Goal: Information Seeking & Learning: Compare options

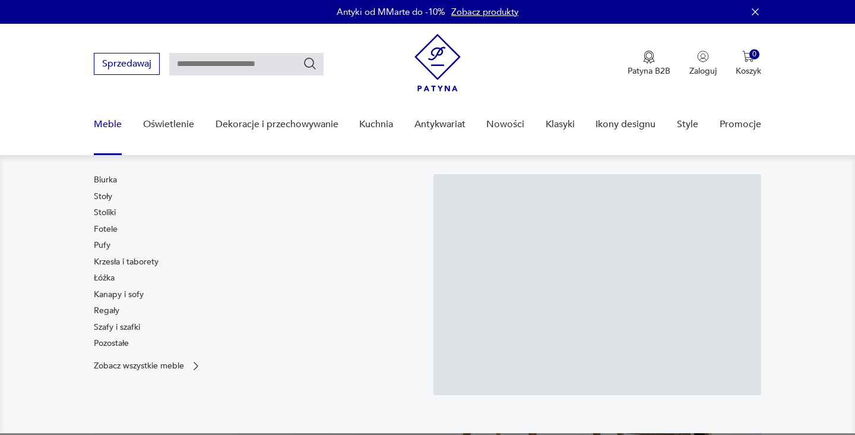
click at [131, 324] on link "Szafy i szafki" at bounding box center [117, 327] width 46 height 12
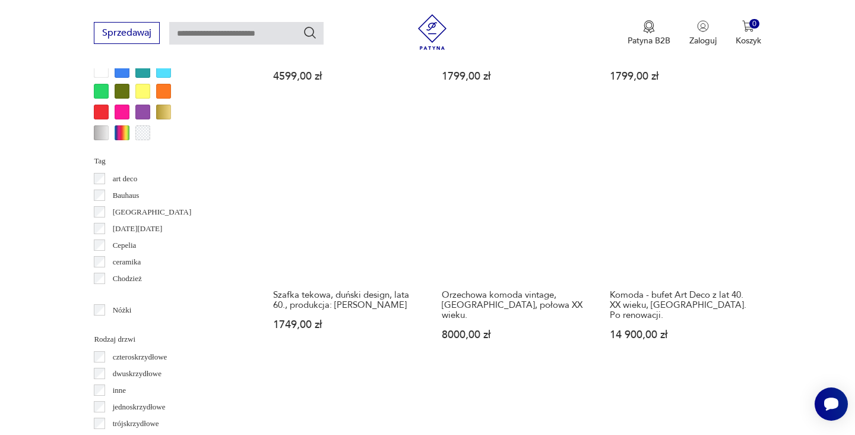
scroll to position [1187, 0]
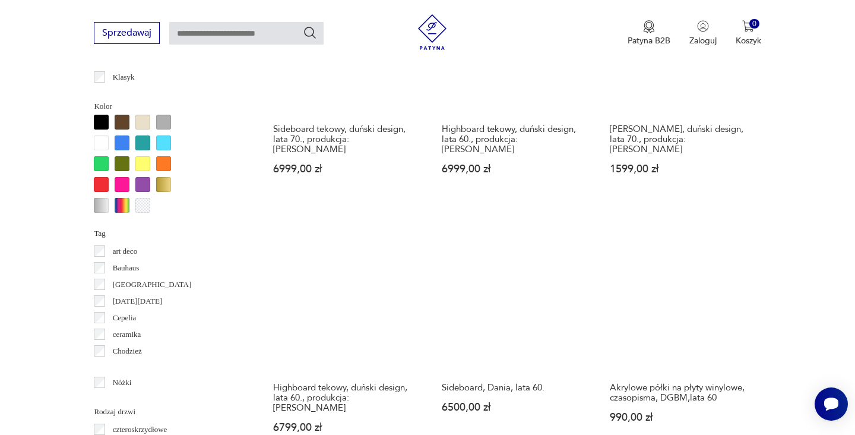
scroll to position [1103, 0]
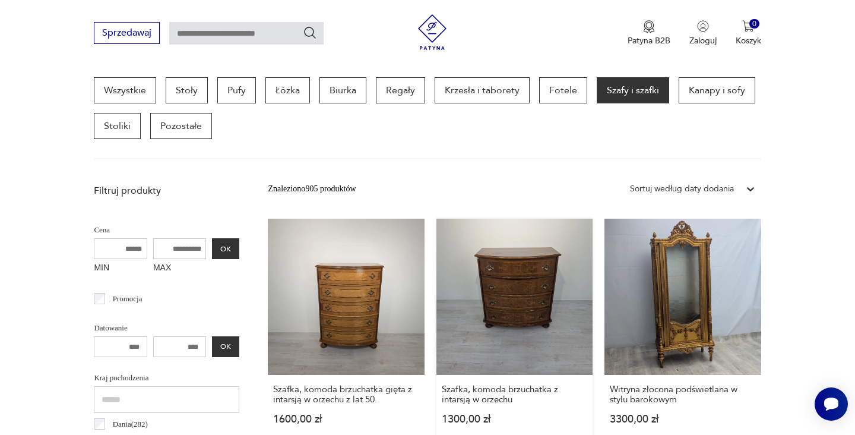
click at [436, 280] on link "Szafka, komoda brzuchatka z intarsją w orzechu 1300,00 zł" at bounding box center [514, 332] width 156 height 229
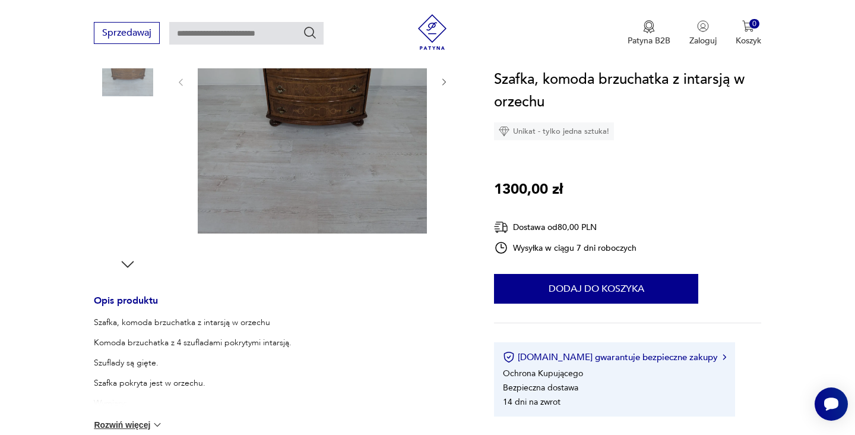
scroll to position [321, 0]
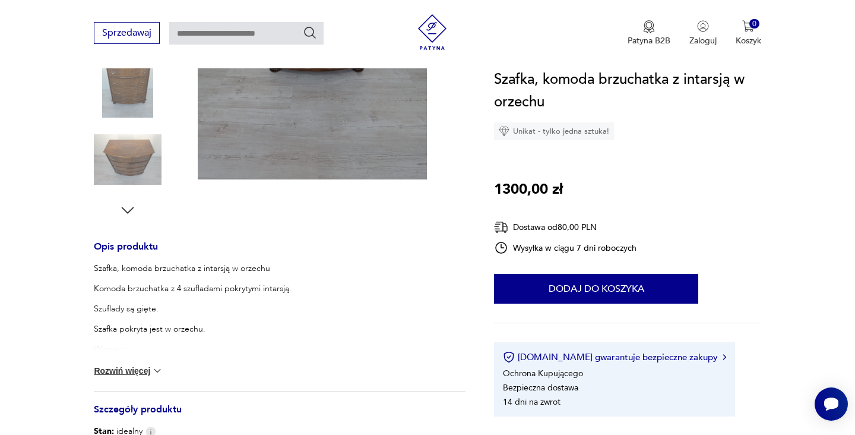
click at [157, 366] on img at bounding box center [157, 371] width 12 height 12
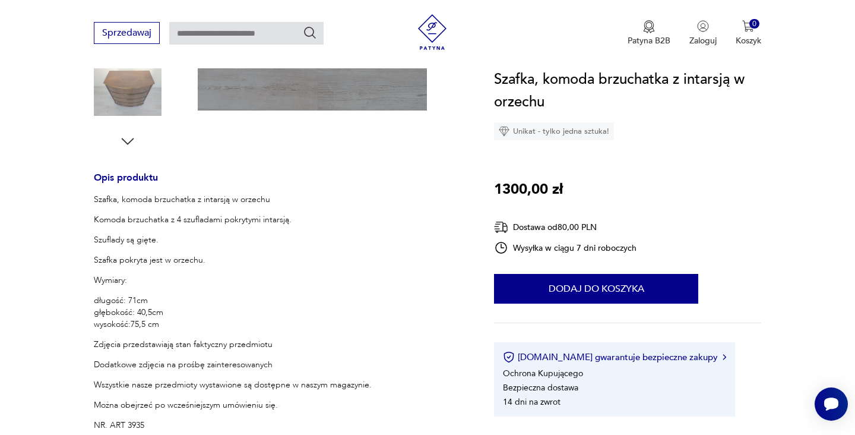
scroll to position [52, 0]
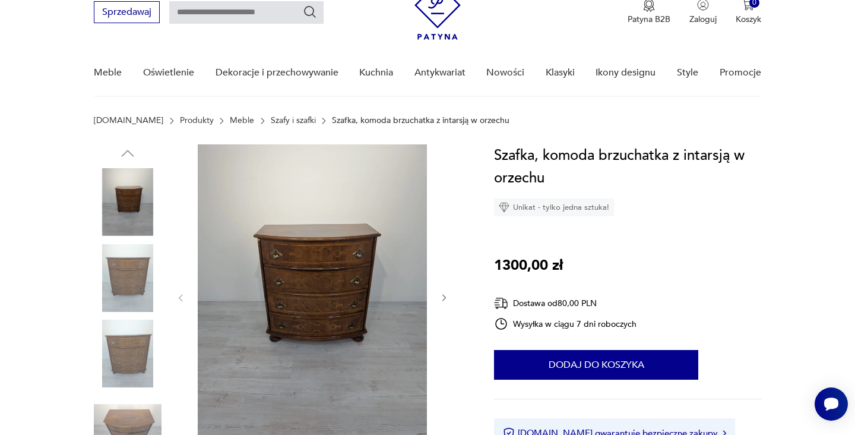
click at [131, 347] on img at bounding box center [128, 353] width 68 height 68
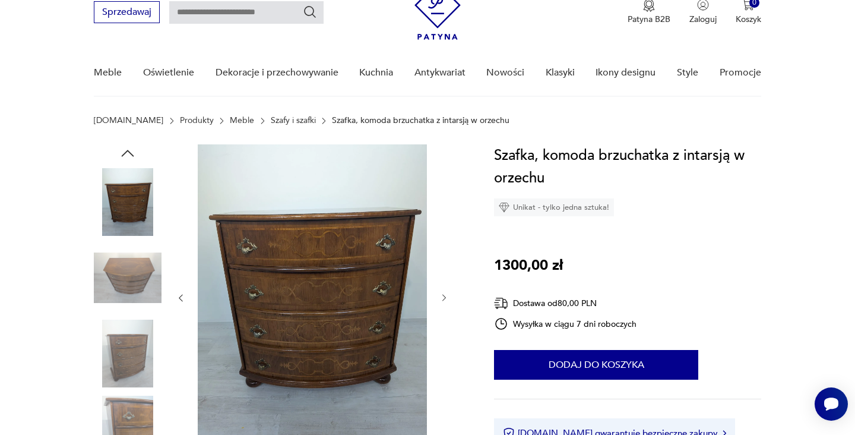
click at [300, 315] on img at bounding box center [312, 296] width 229 height 305
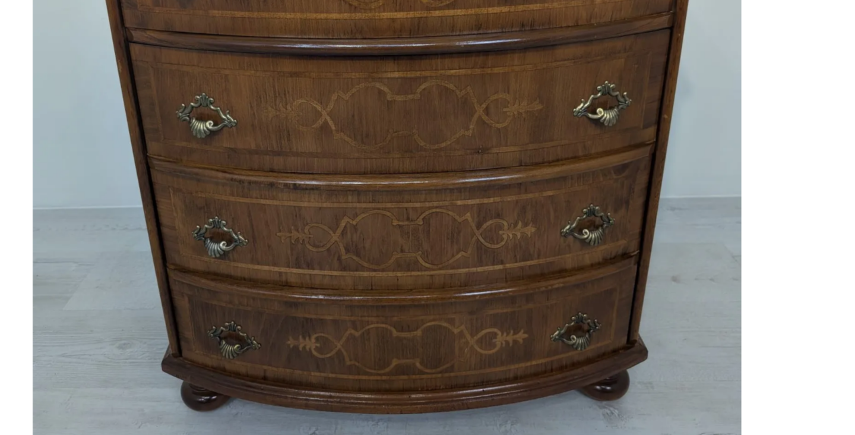
scroll to position [91, 0]
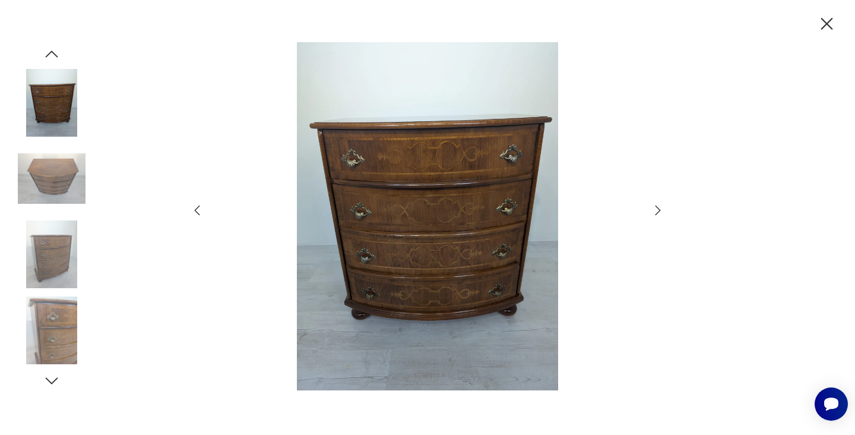
click at [831, 19] on icon "button" at bounding box center [827, 24] width 12 height 12
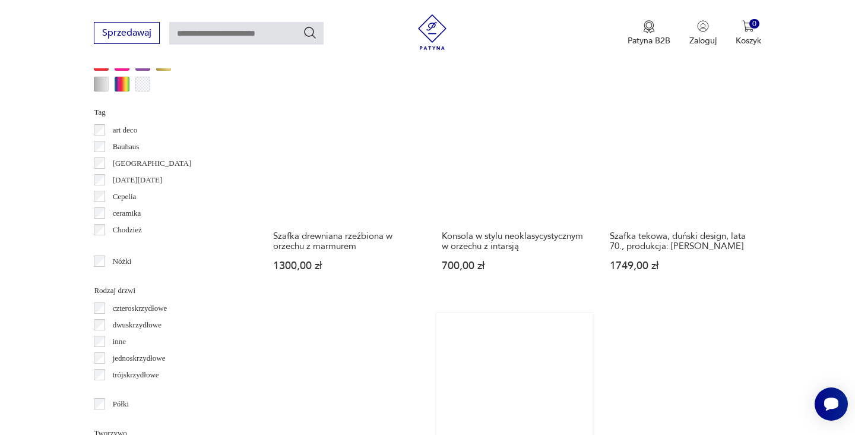
scroll to position [1228, 0]
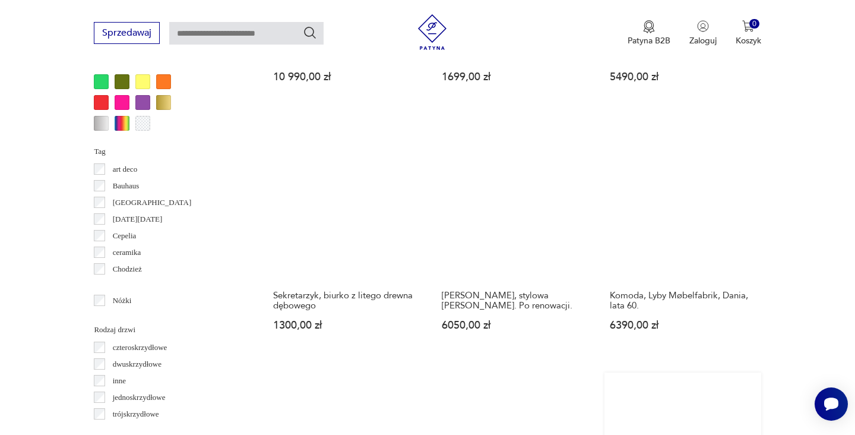
scroll to position [1255, 0]
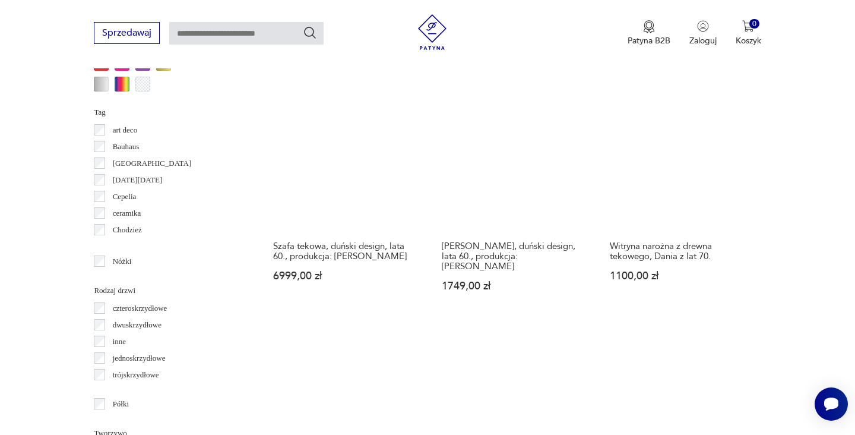
scroll to position [1247, 0]
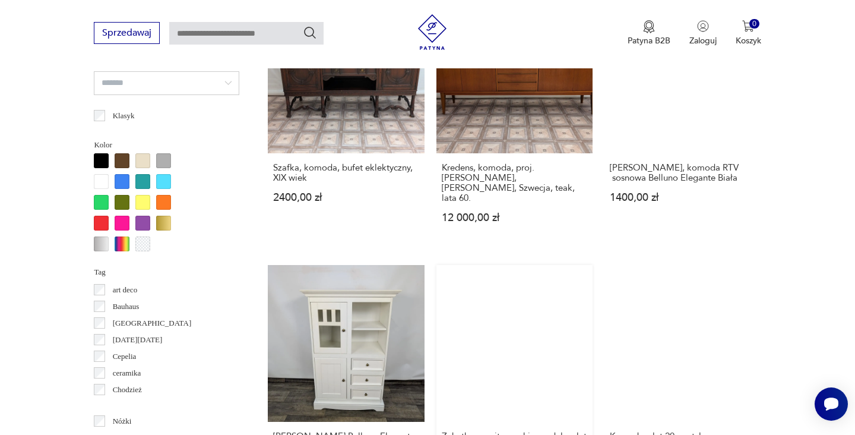
scroll to position [1138, 0]
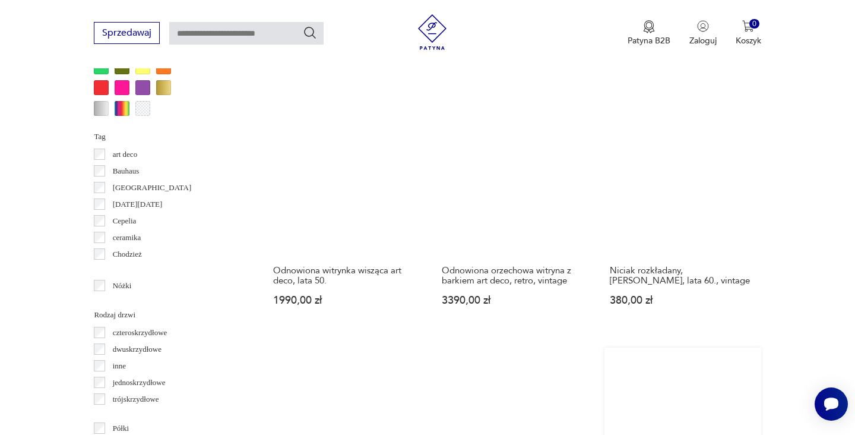
scroll to position [1248, 0]
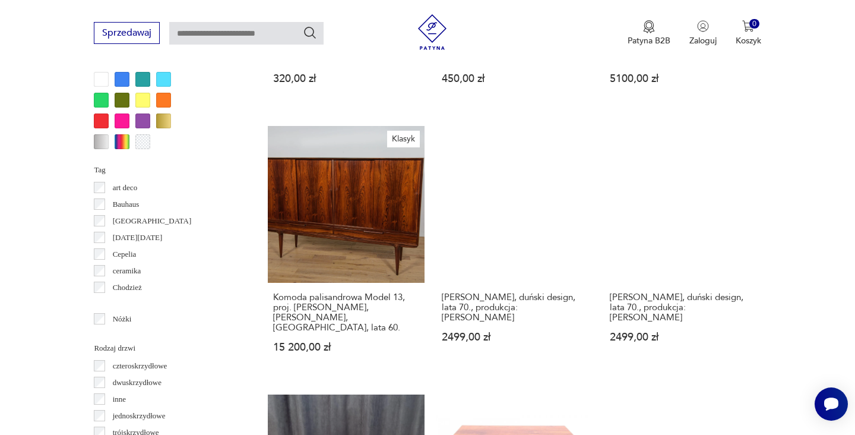
scroll to position [1165, 0]
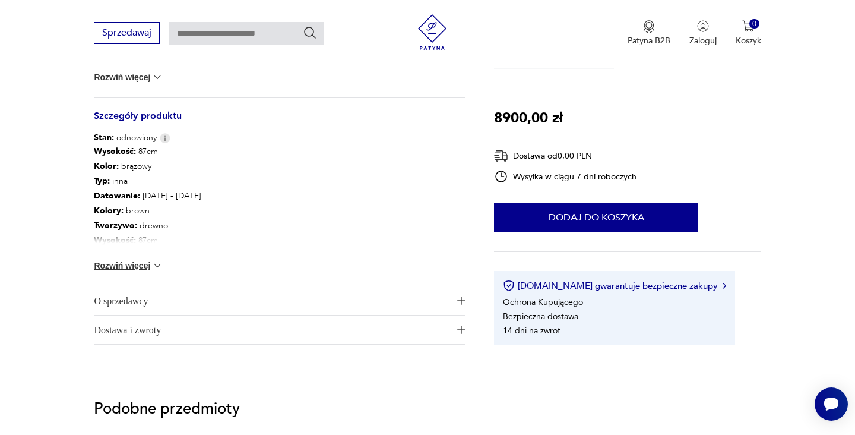
scroll to position [579, 0]
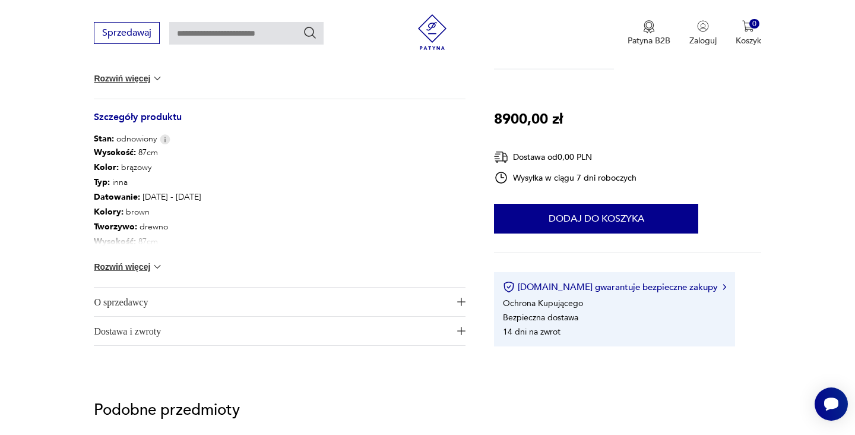
click at [158, 265] on img at bounding box center [157, 267] width 12 height 12
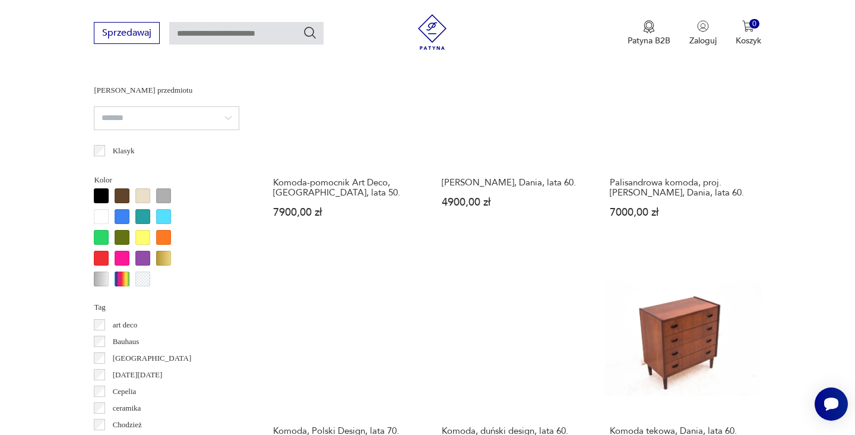
scroll to position [1053, 0]
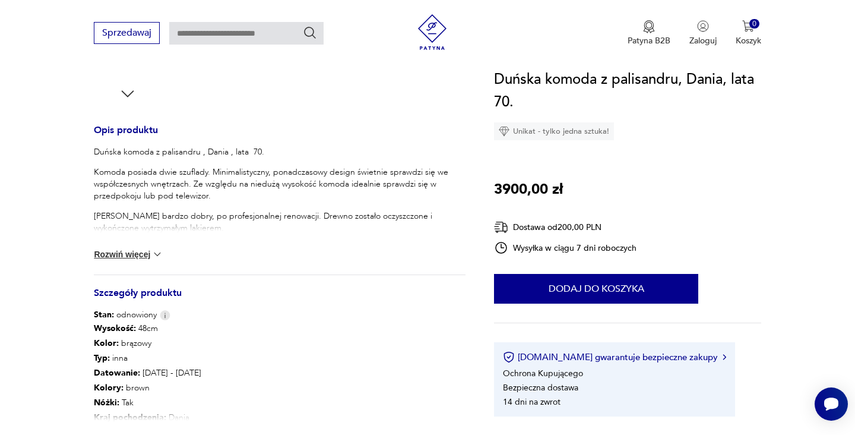
scroll to position [443, 0]
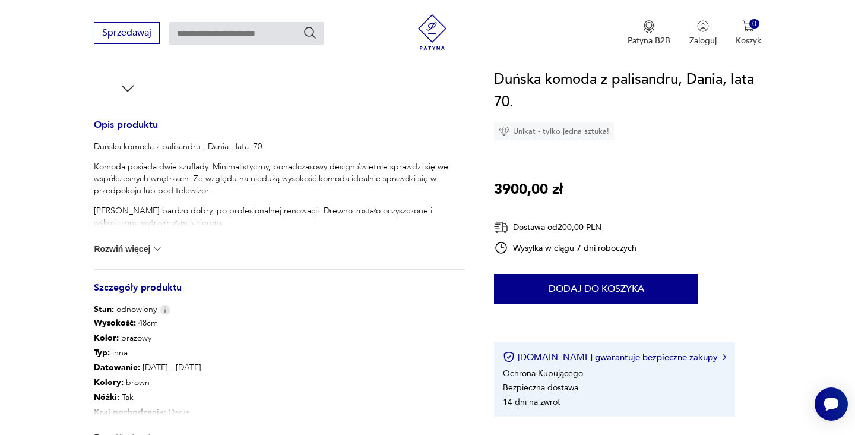
click at [158, 248] on img at bounding box center [157, 249] width 12 height 12
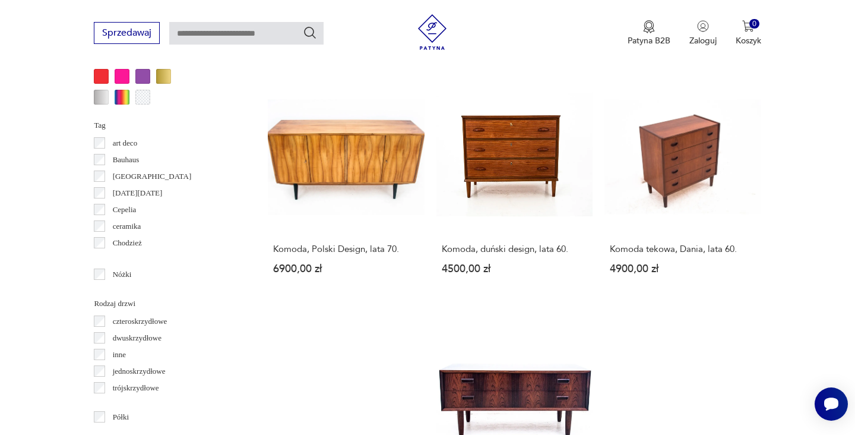
scroll to position [1239, 0]
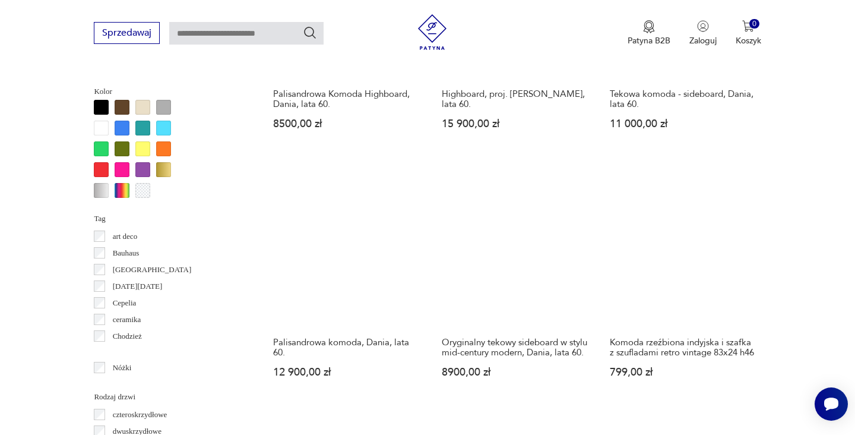
scroll to position [1168, 0]
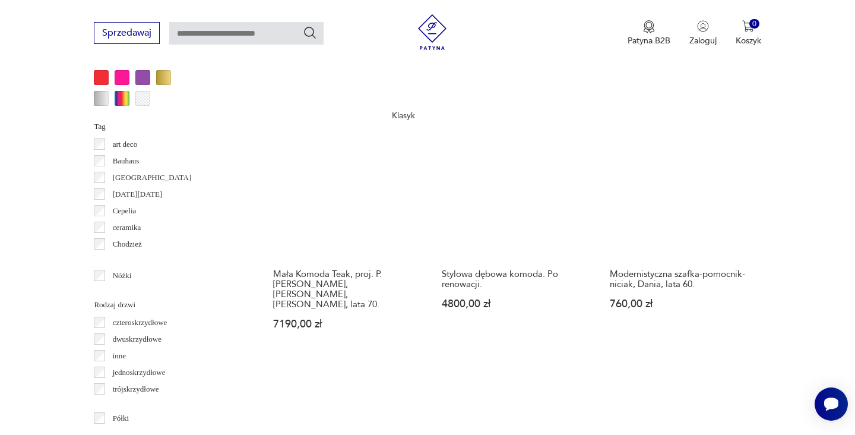
scroll to position [1320, 0]
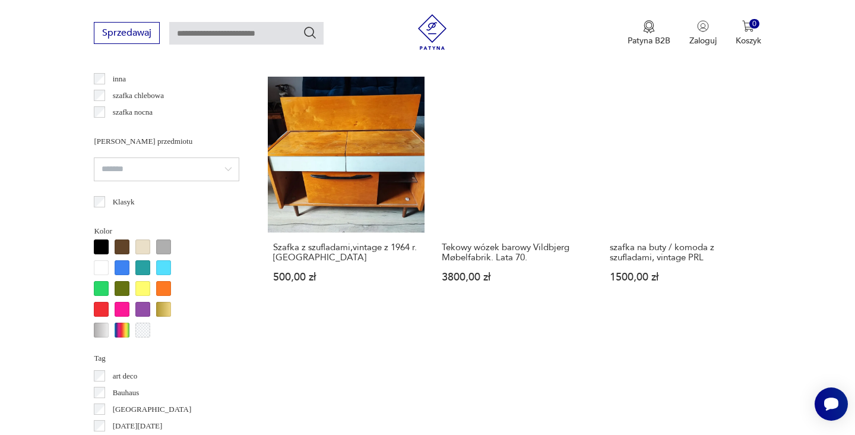
scroll to position [1013, 0]
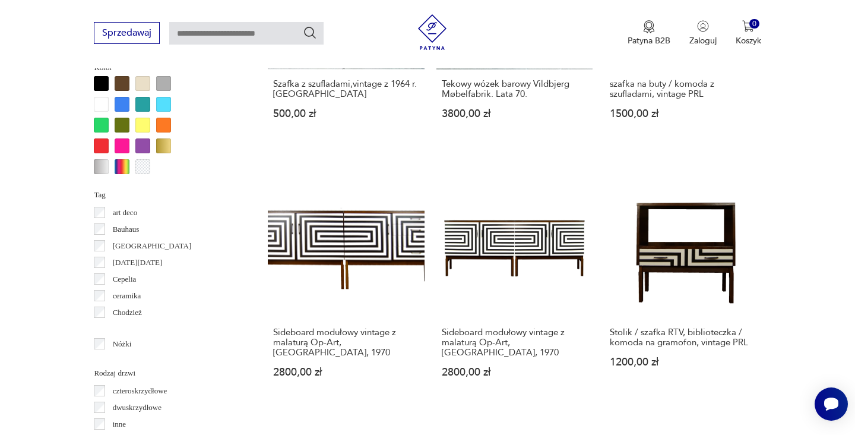
scroll to position [1171, 0]
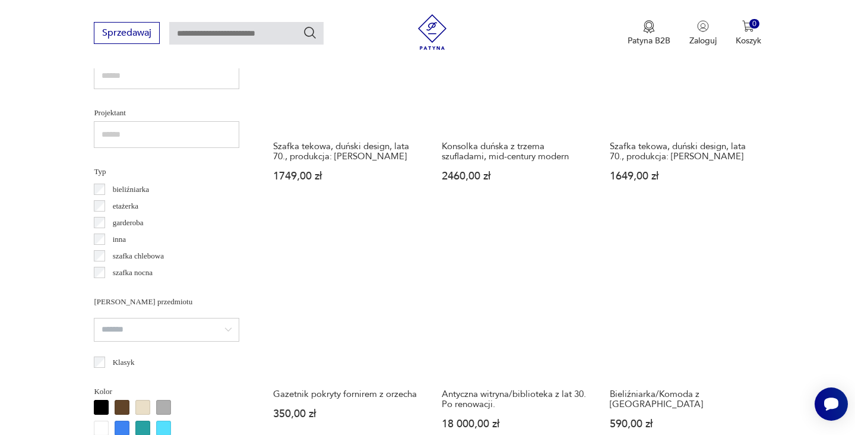
scroll to position [858, 0]
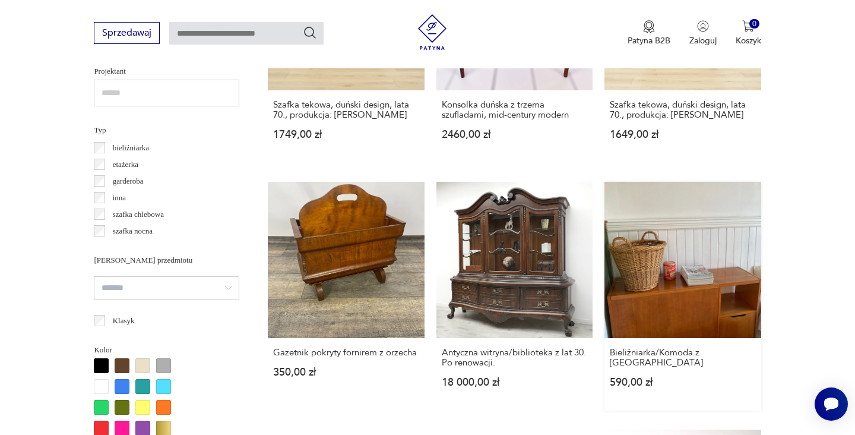
click at [604, 227] on link "Bieliźniarka/Komoda z [GEOGRAPHIC_DATA] 590,00 zł" at bounding box center [682, 296] width 156 height 229
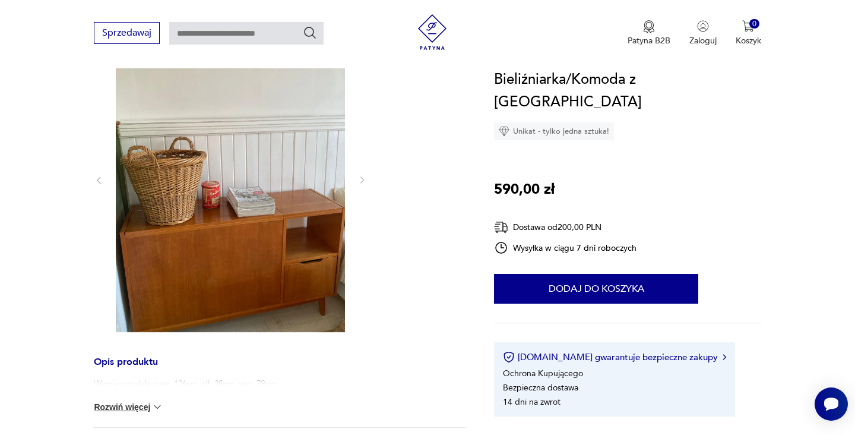
scroll to position [141, 0]
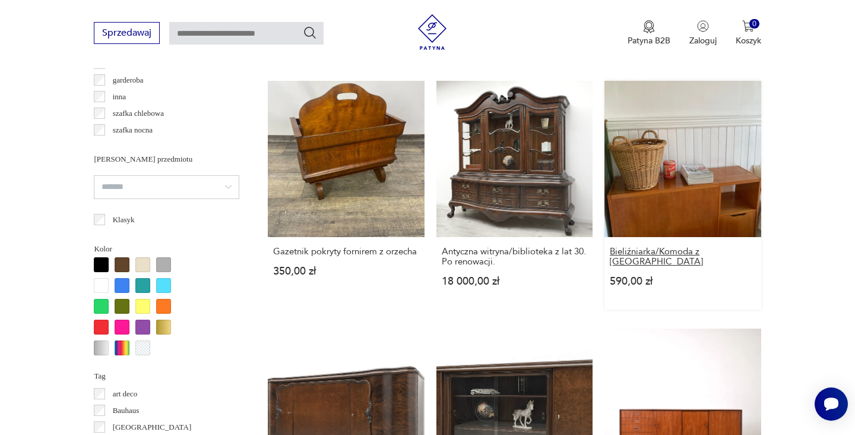
scroll to position [1099, 0]
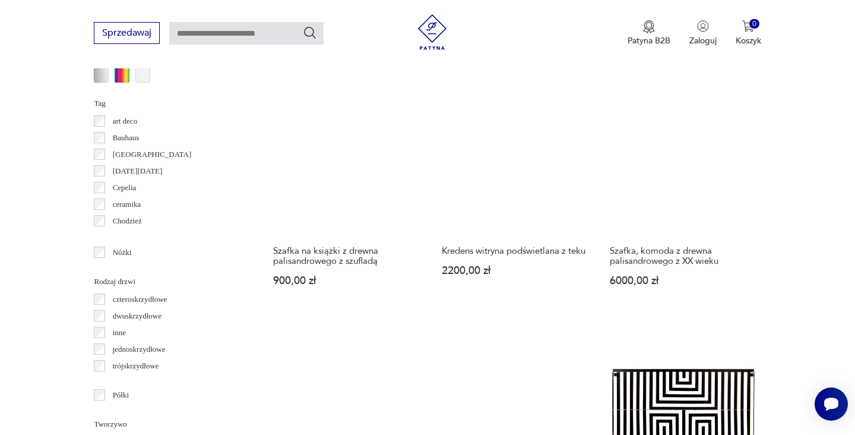
scroll to position [1142, 0]
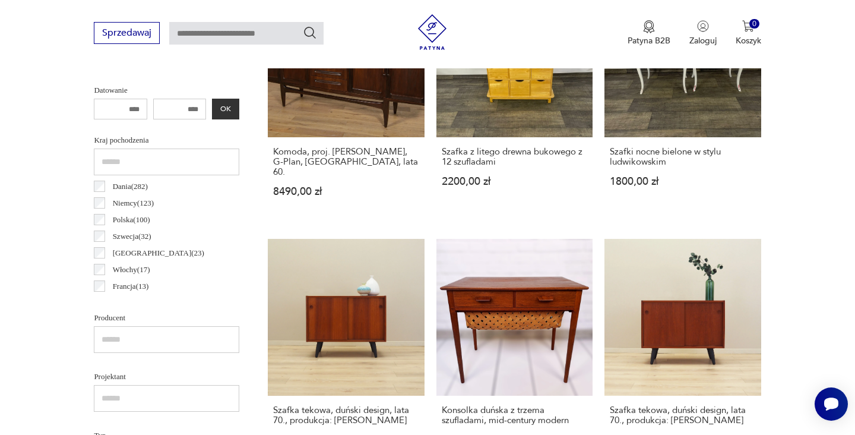
scroll to position [467, 0]
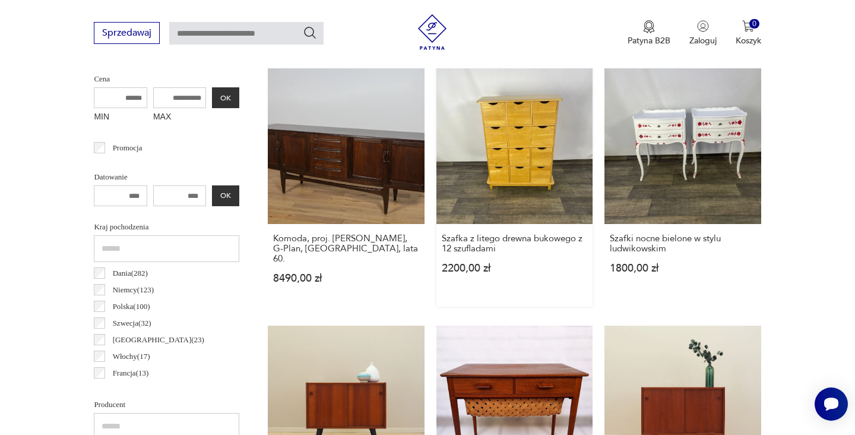
click at [438, 131] on link "Szafka z litego drewna bukowego z 12 szufladami 2200,00 zł" at bounding box center [514, 187] width 156 height 239
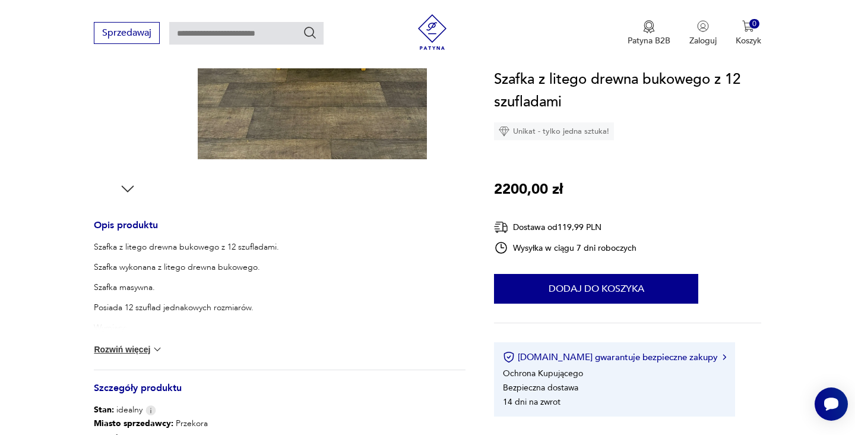
scroll to position [344, 0]
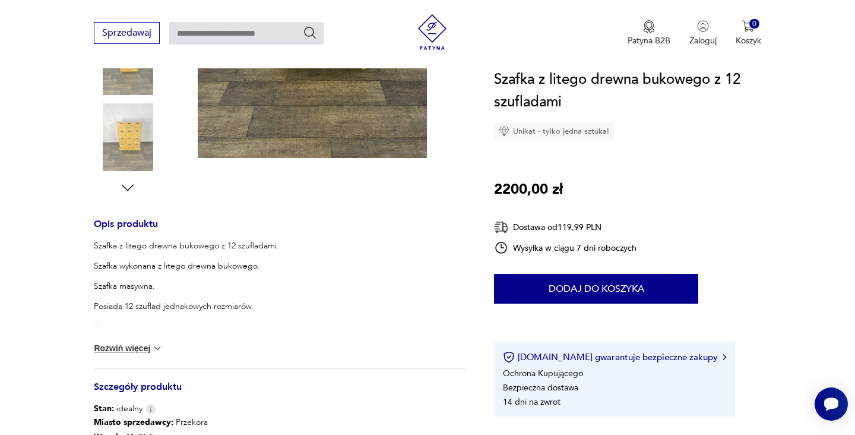
click at [154, 344] on img at bounding box center [157, 348] width 12 height 12
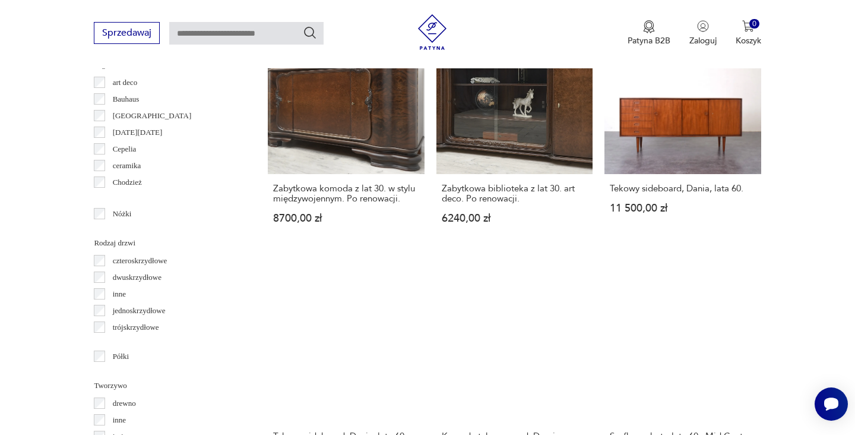
scroll to position [1189, 0]
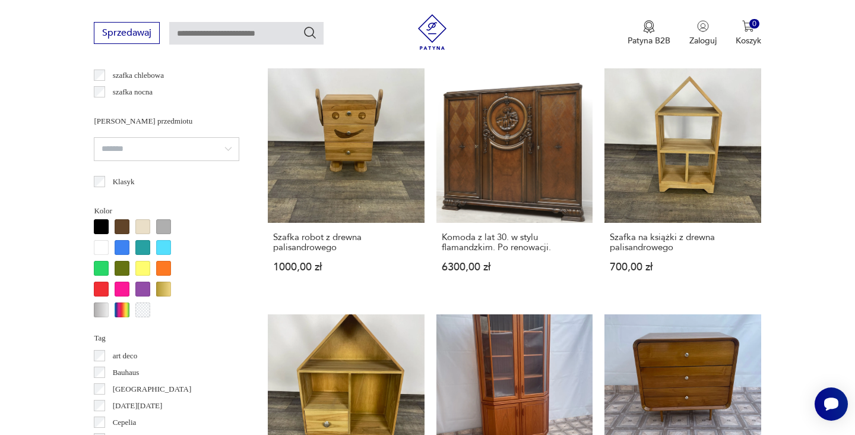
scroll to position [1165, 0]
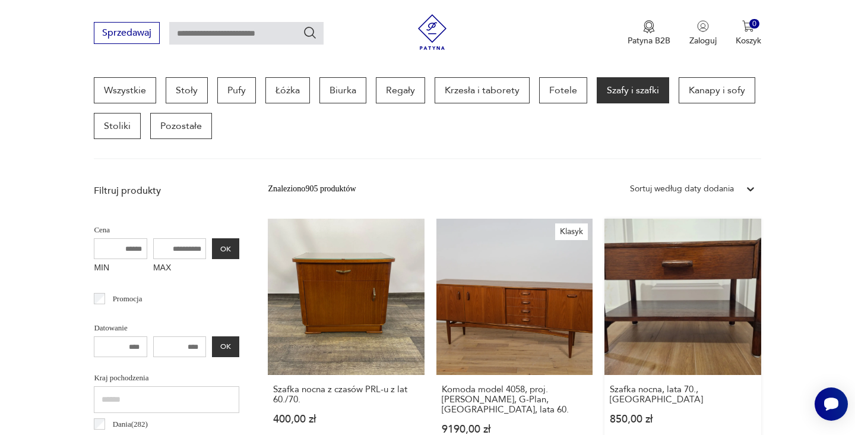
click at [604, 266] on link "Szafka nocna, lata 70., Włochy 850,00 zł" at bounding box center [682, 337] width 156 height 239
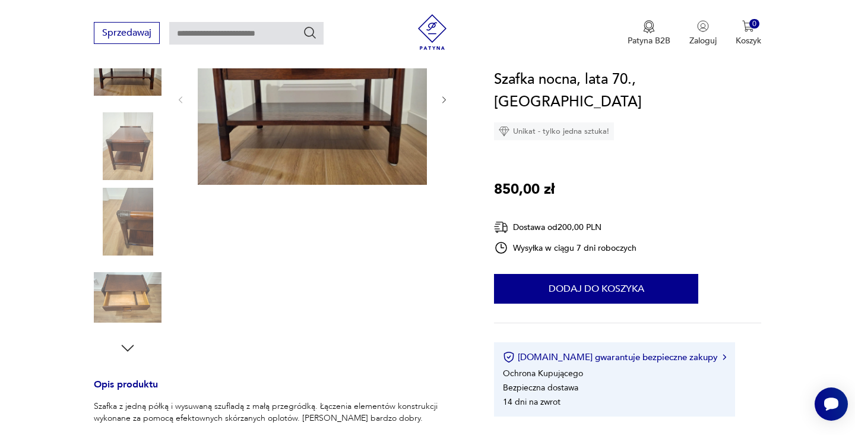
scroll to position [403, 0]
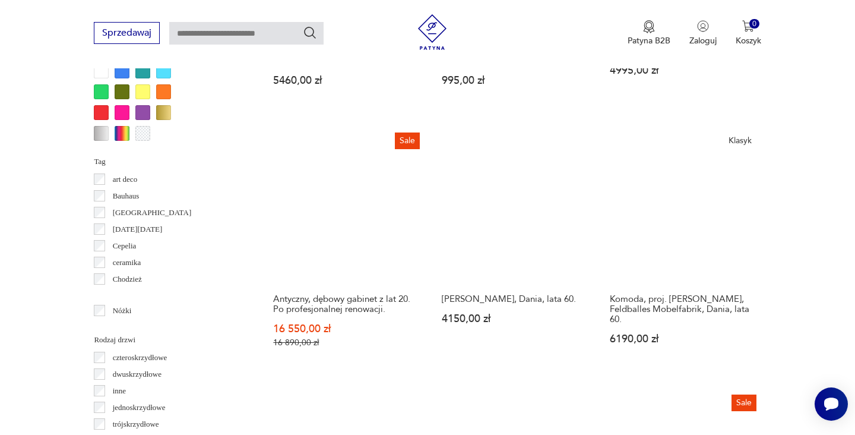
scroll to position [1212, 0]
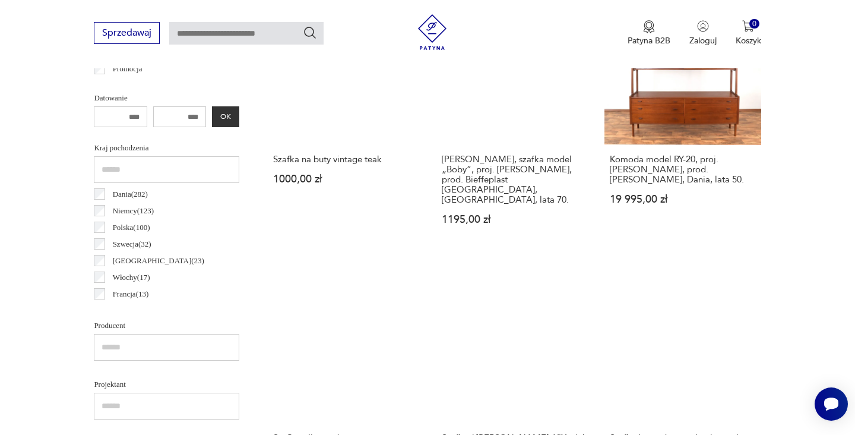
scroll to position [647, 0]
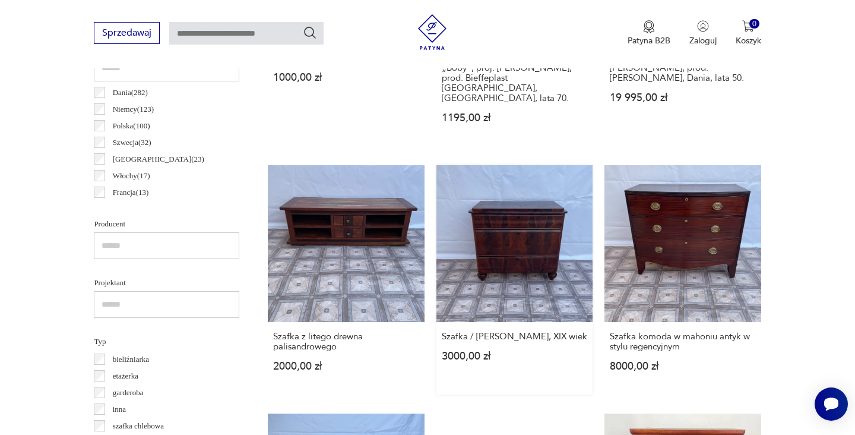
click at [436, 201] on link "Szafka / [PERSON_NAME], XIX wiek 3000,00 zł" at bounding box center [514, 279] width 156 height 229
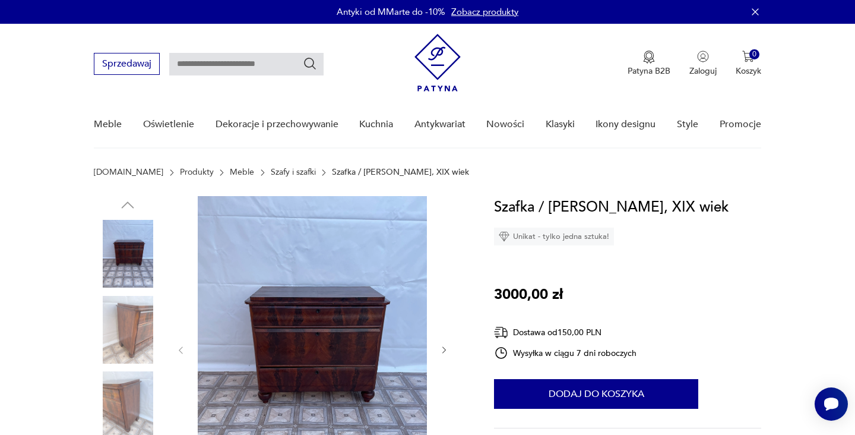
click at [136, 315] on img at bounding box center [128, 330] width 68 height 68
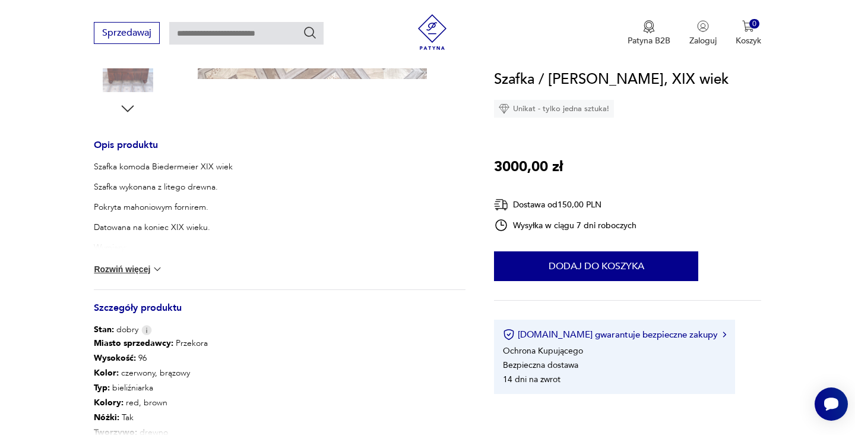
scroll to position [468, 0]
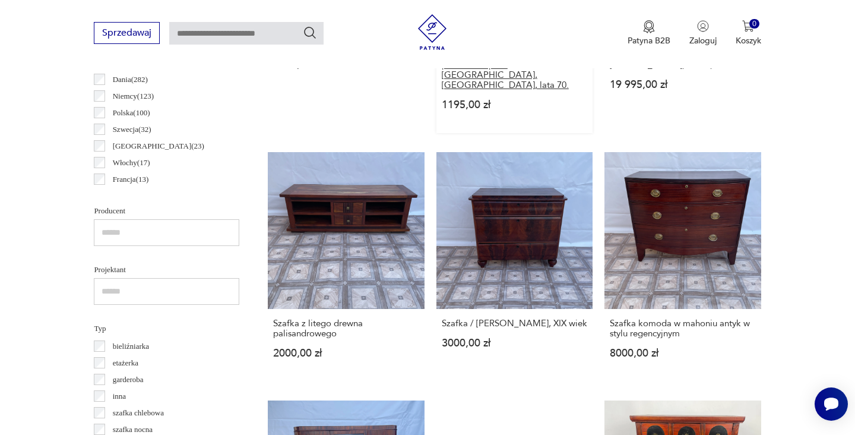
scroll to position [715, 0]
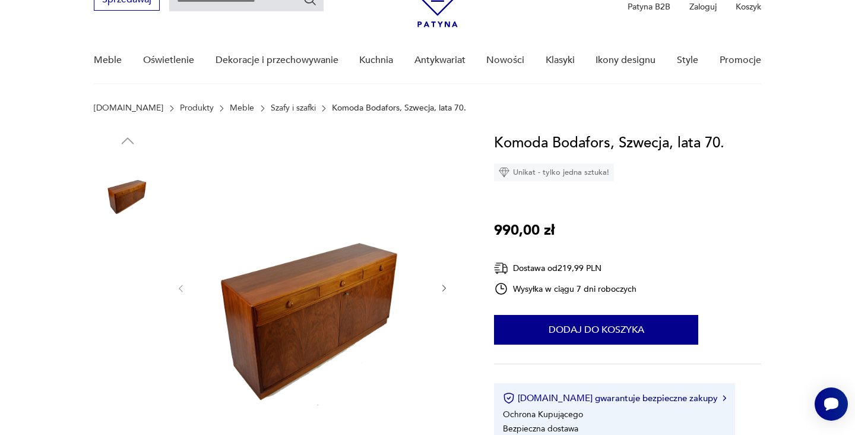
scroll to position [92, 0]
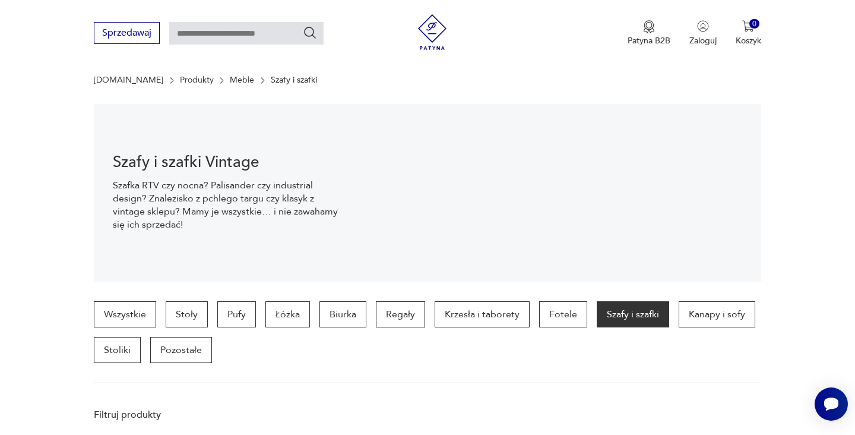
scroll to position [417, 0]
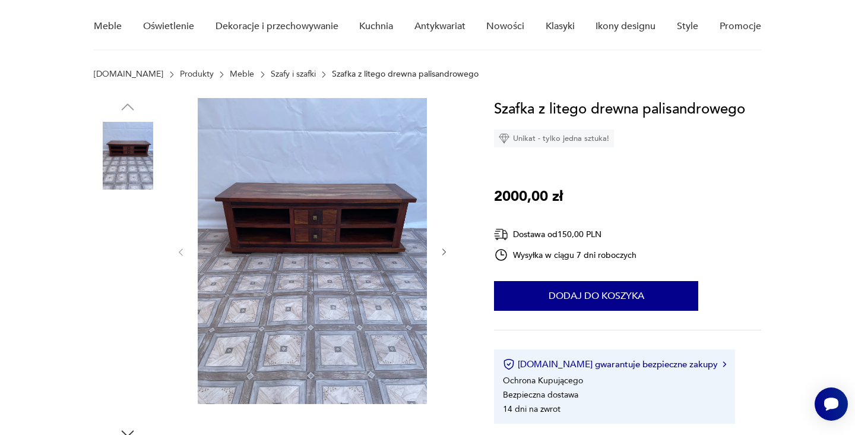
scroll to position [85, 0]
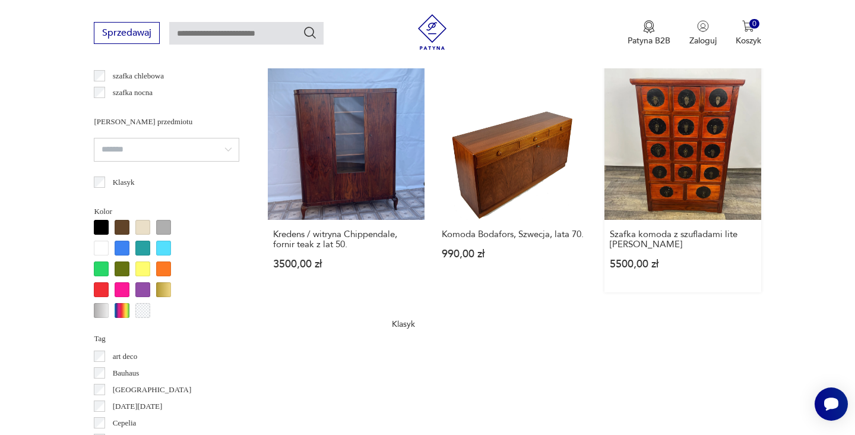
scroll to position [1024, 0]
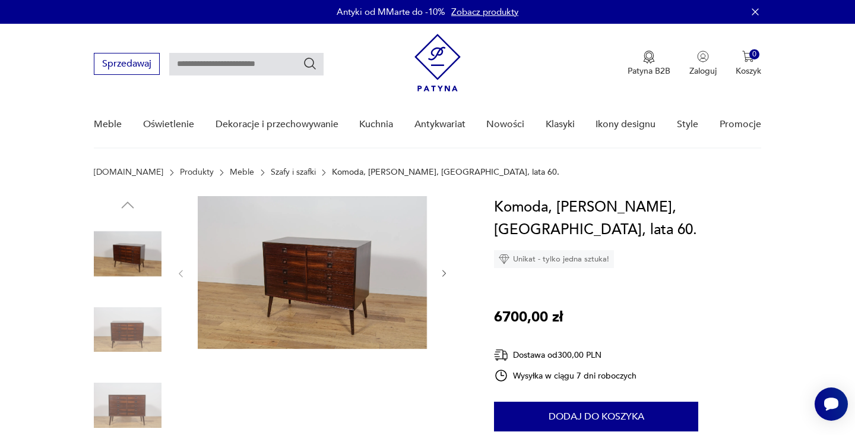
click at [123, 322] on img at bounding box center [128, 330] width 68 height 68
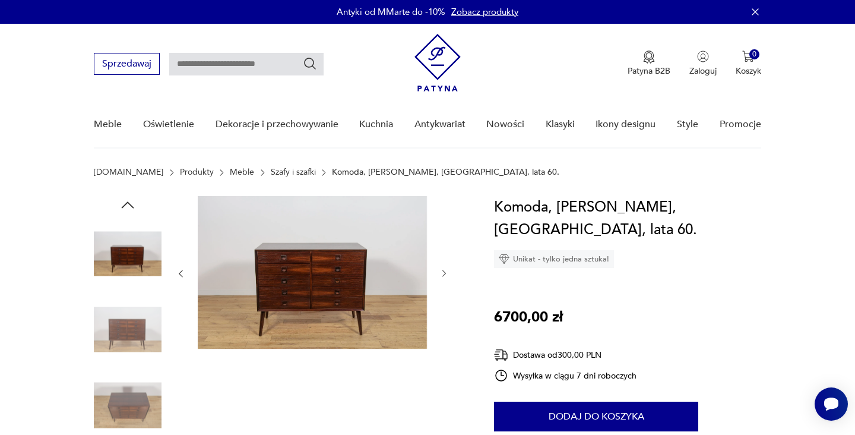
click at [141, 393] on img at bounding box center [128, 405] width 68 height 68
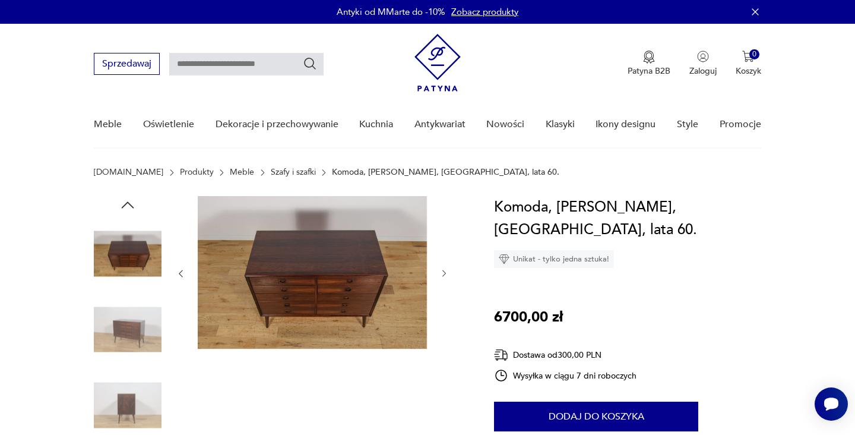
click at [141, 393] on img at bounding box center [128, 405] width 68 height 68
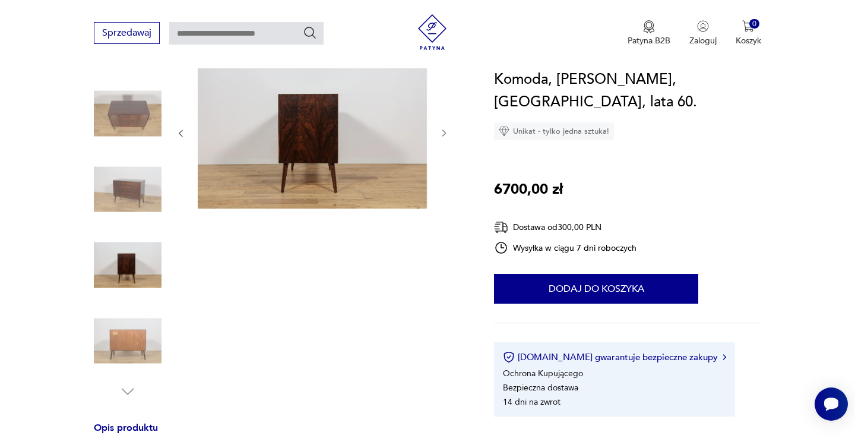
scroll to position [283, 0]
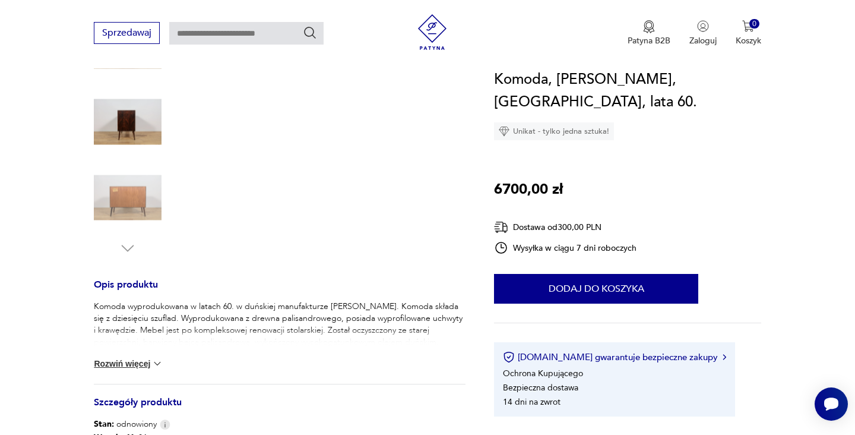
click at [147, 360] on button "Rozwiń więcej" at bounding box center [128, 363] width 69 height 12
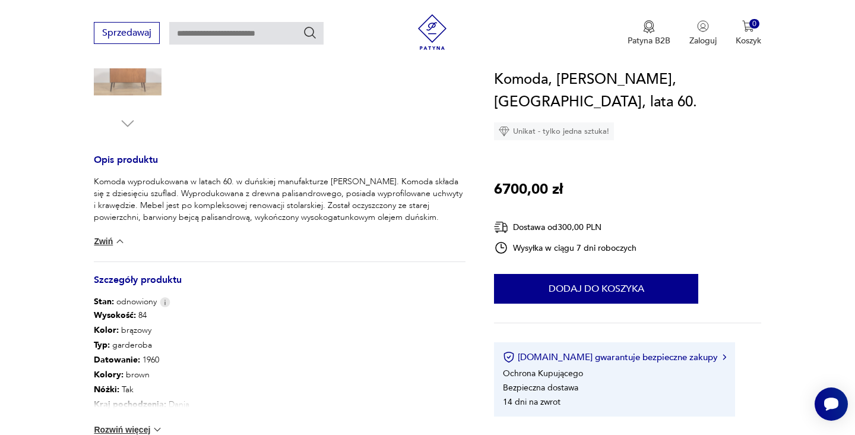
scroll to position [442, 0]
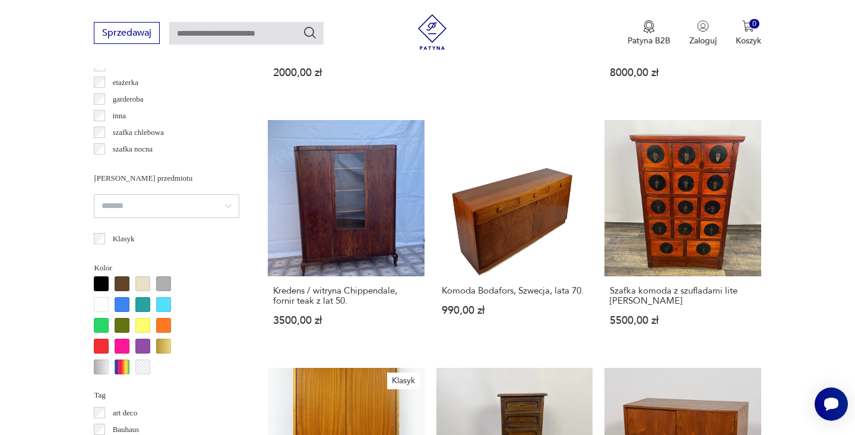
scroll to position [1114, 0]
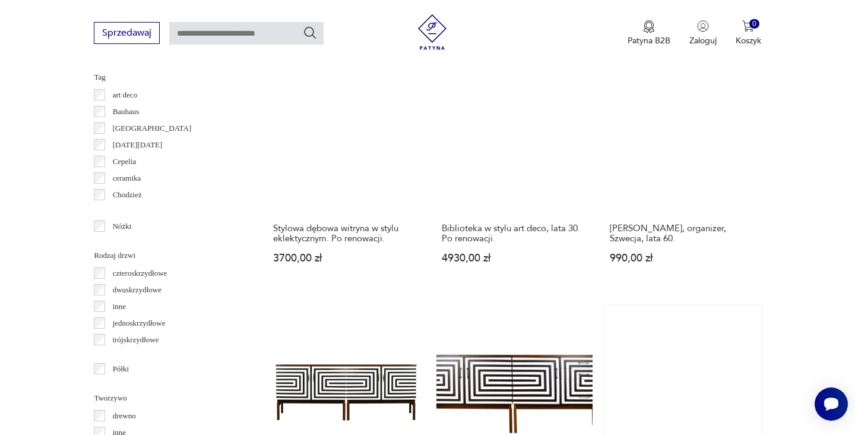
scroll to position [1301, 0]
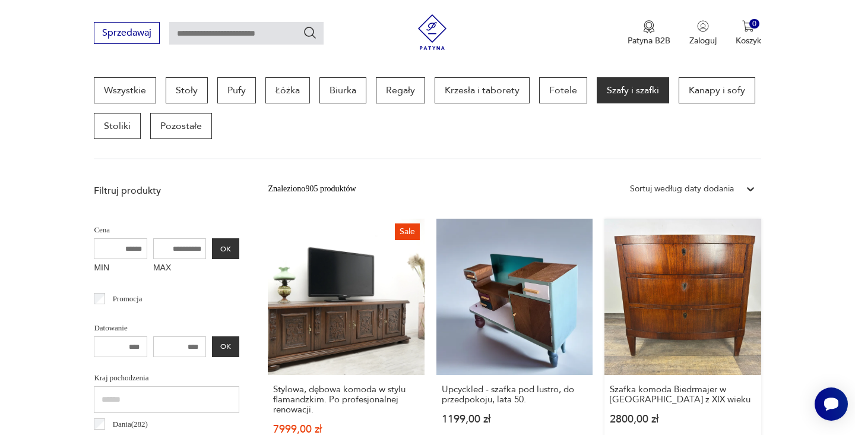
click at [604, 253] on link "Szafka komoda Biedrmajer w [GEOGRAPHIC_DATA] z XIX wieku 2800,00 zł" at bounding box center [682, 344] width 156 height 252
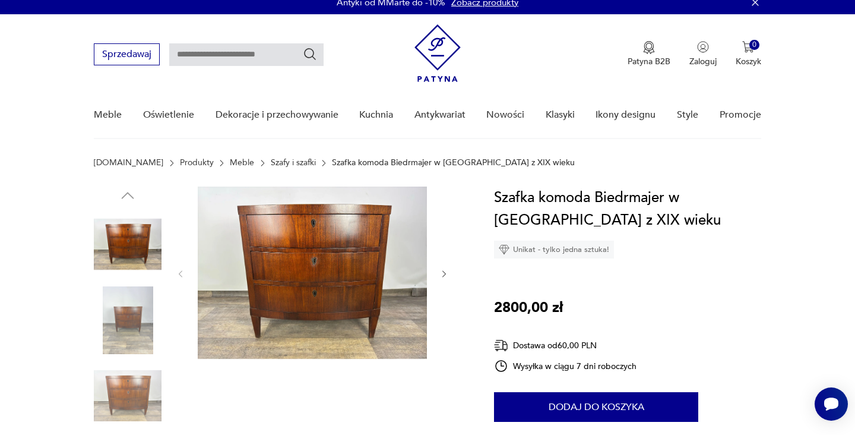
scroll to position [9, 0]
click at [115, 391] on img at bounding box center [128, 396] width 68 height 68
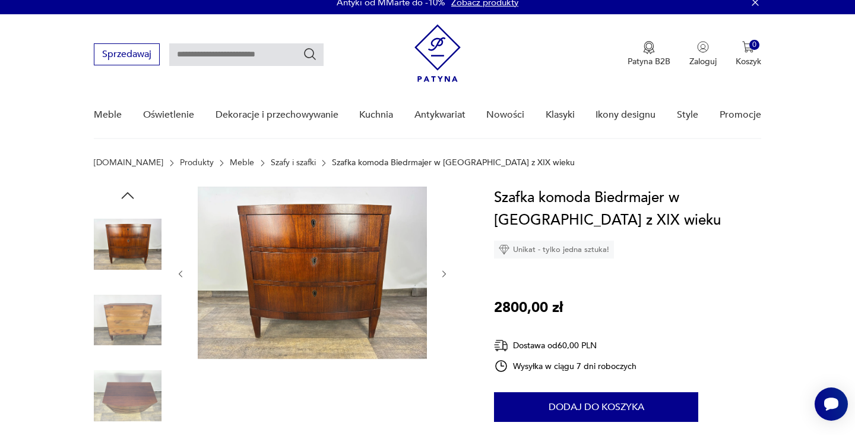
click at [322, 282] on img at bounding box center [312, 272] width 229 height 172
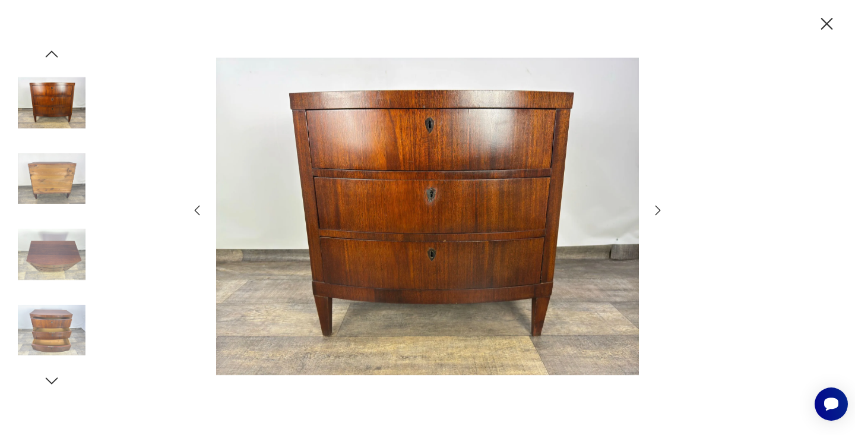
click at [828, 24] on icon "button" at bounding box center [827, 24] width 12 height 12
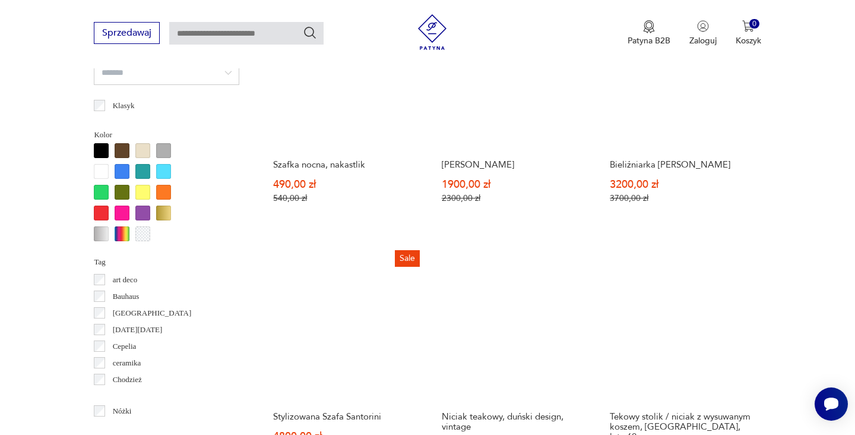
scroll to position [1113, 0]
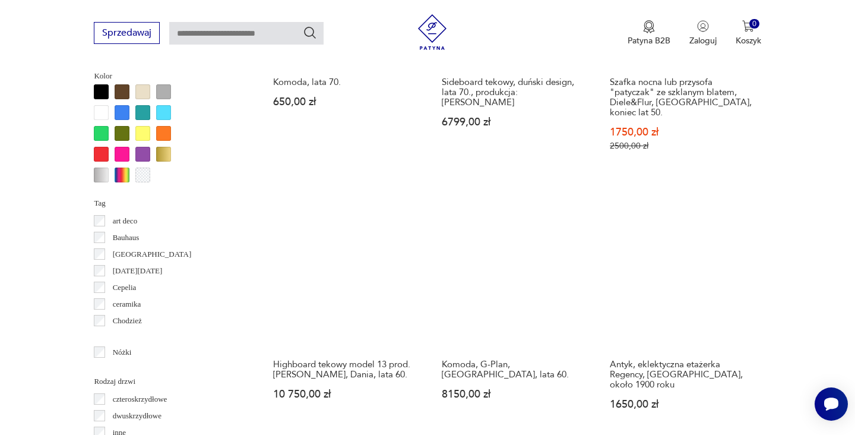
scroll to position [1132, 0]
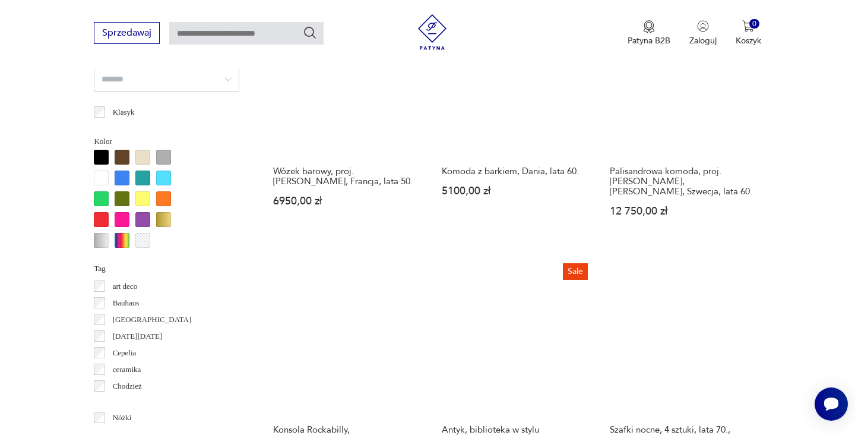
scroll to position [1065, 0]
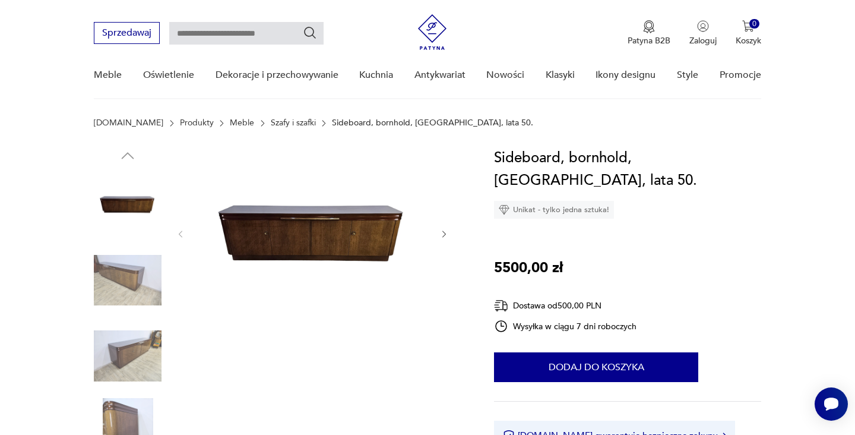
scroll to position [397, 0]
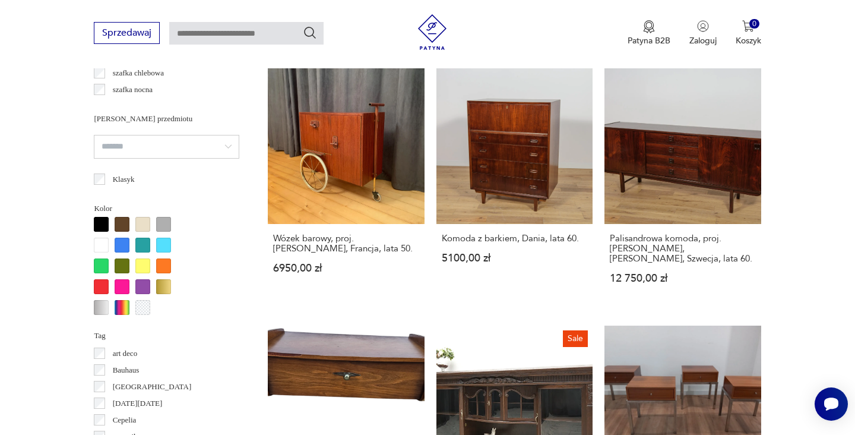
scroll to position [1281, 0]
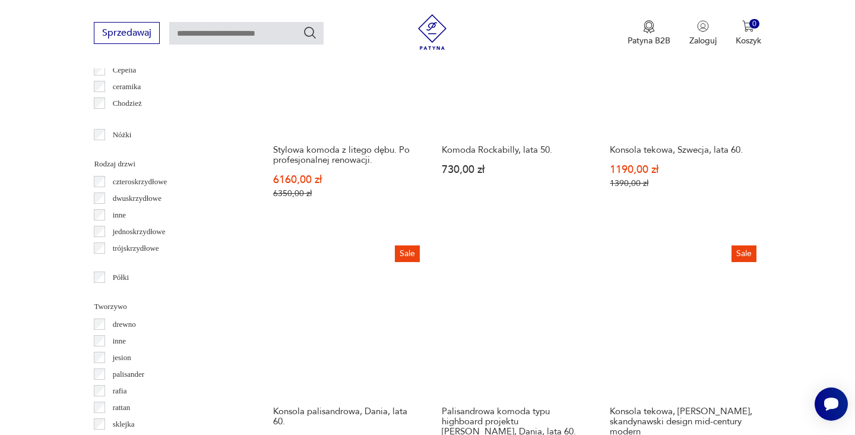
scroll to position [1352, 0]
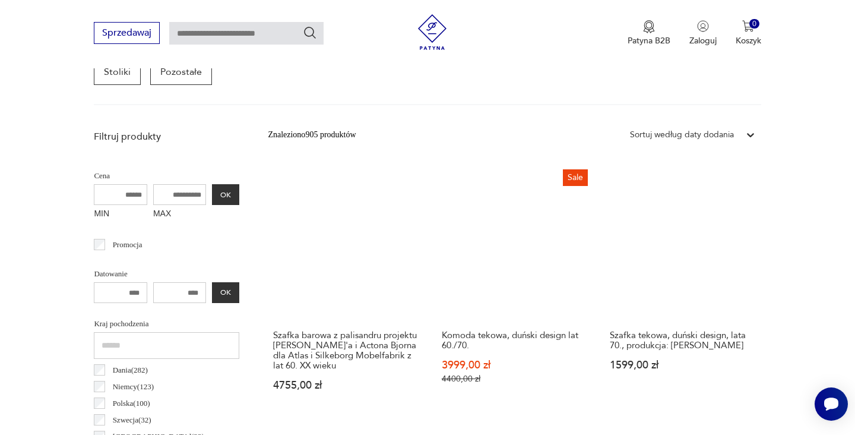
scroll to position [370, 0]
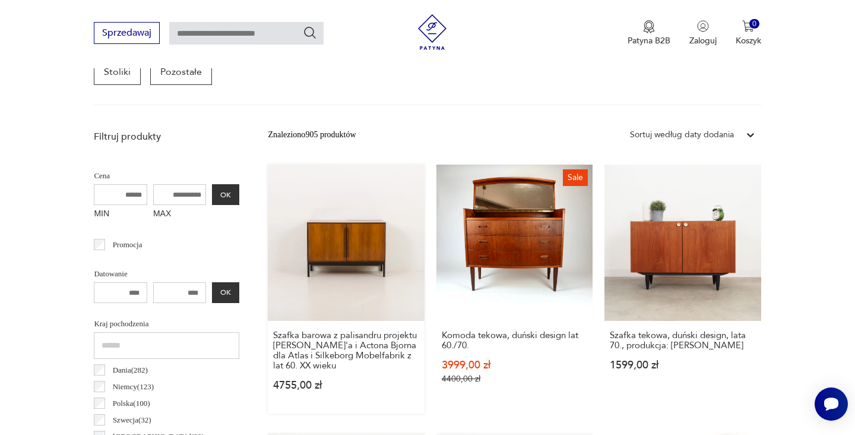
click at [286, 219] on link "Szafka barowa z palisandru projektu [PERSON_NAME]'a i Actona Bjorna dla Atlas i…" at bounding box center [346, 288] width 156 height 249
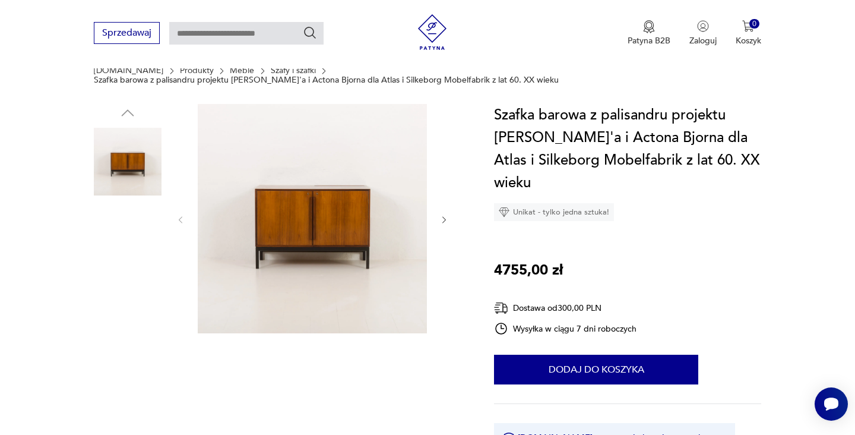
scroll to position [197, 0]
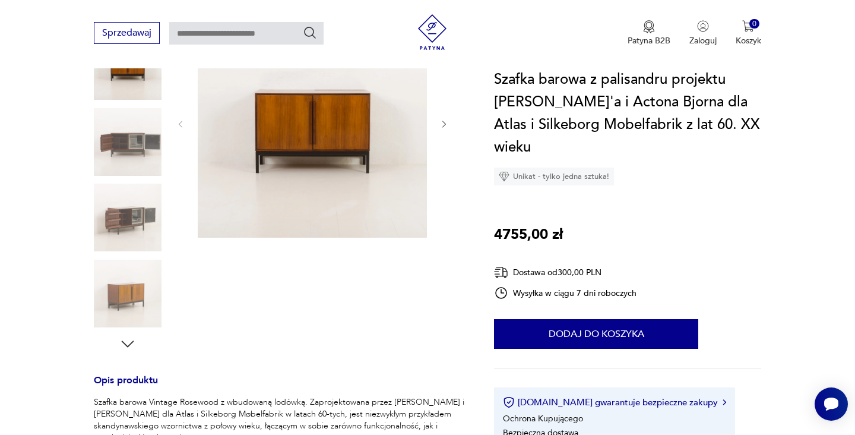
click at [114, 290] on img at bounding box center [128, 293] width 68 height 68
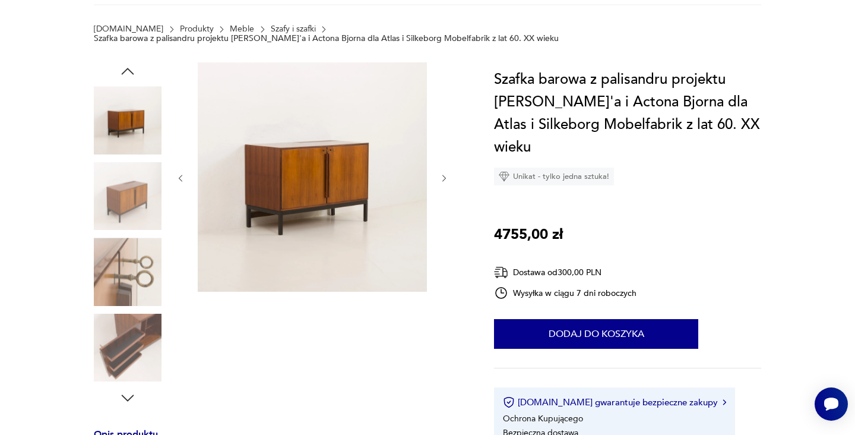
scroll to position [56, 0]
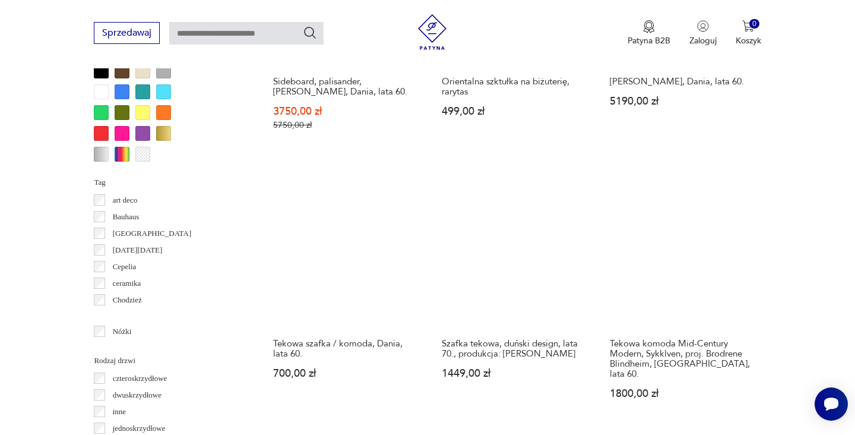
scroll to position [1315, 0]
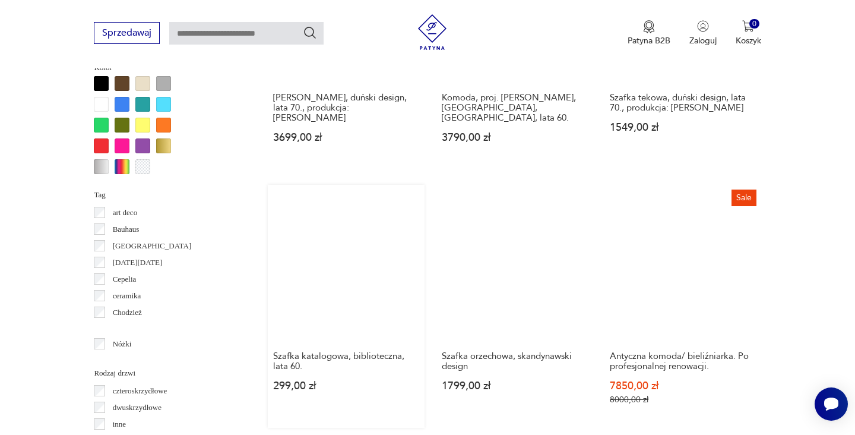
scroll to position [1146, 0]
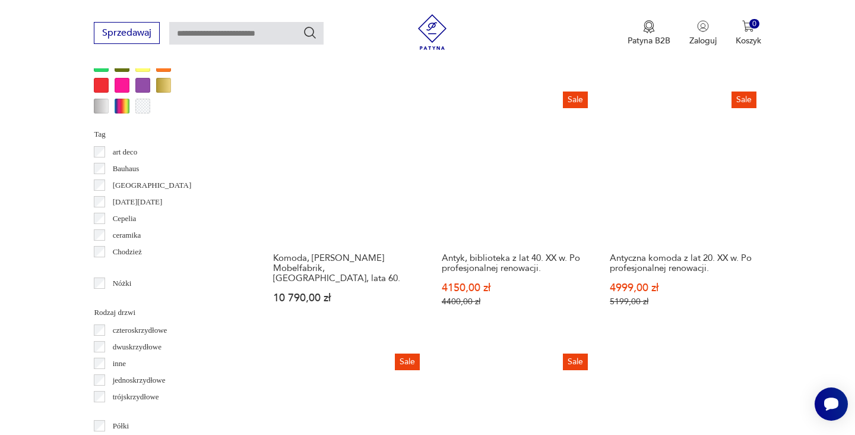
scroll to position [1240, 0]
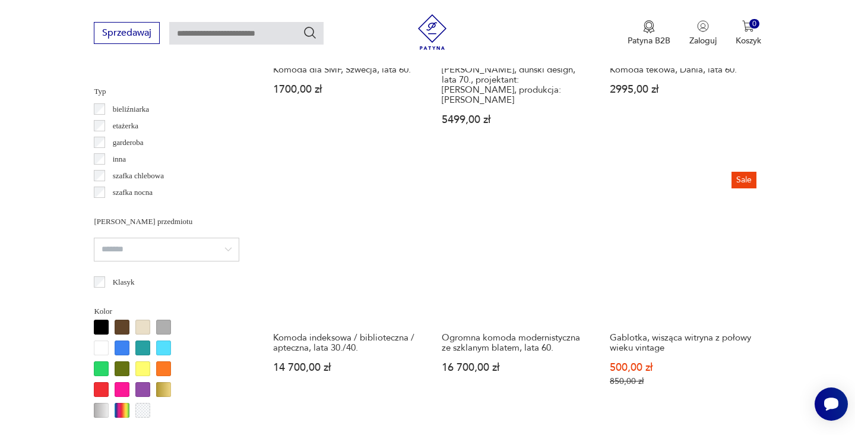
scroll to position [1122, 0]
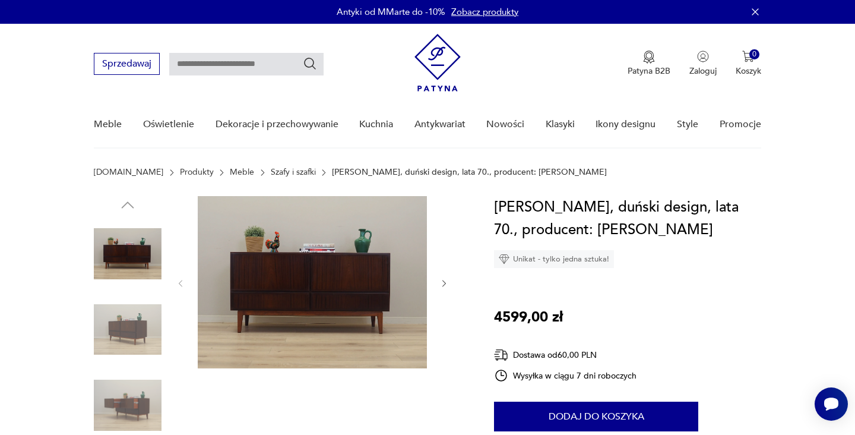
click at [138, 325] on img at bounding box center [128, 330] width 68 height 68
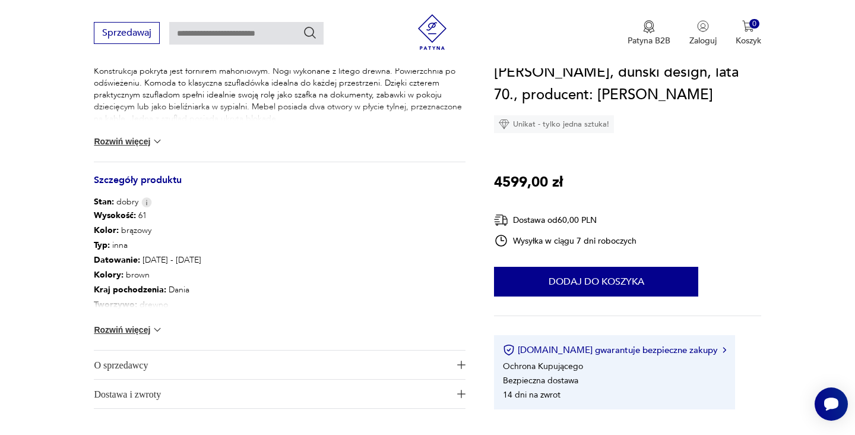
scroll to position [551, 0]
click at [159, 329] on img at bounding box center [157, 329] width 12 height 12
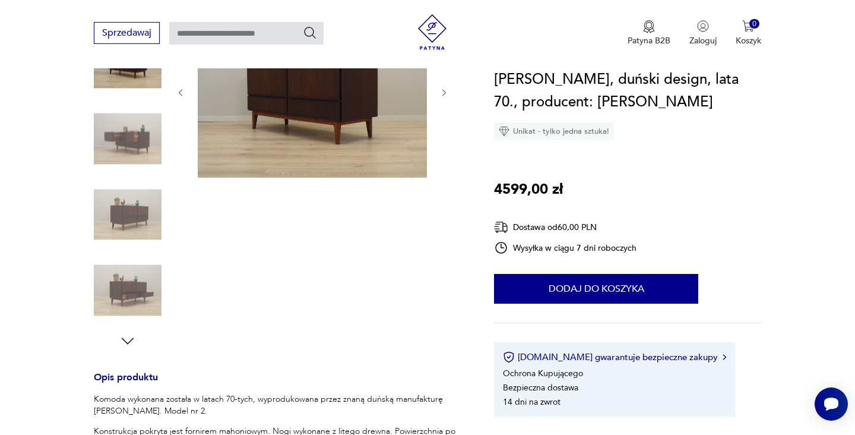
scroll to position [99, 0]
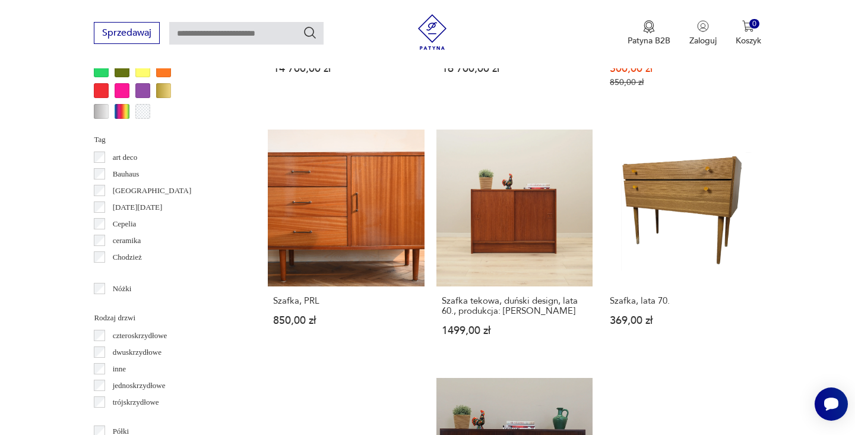
scroll to position [1240, 0]
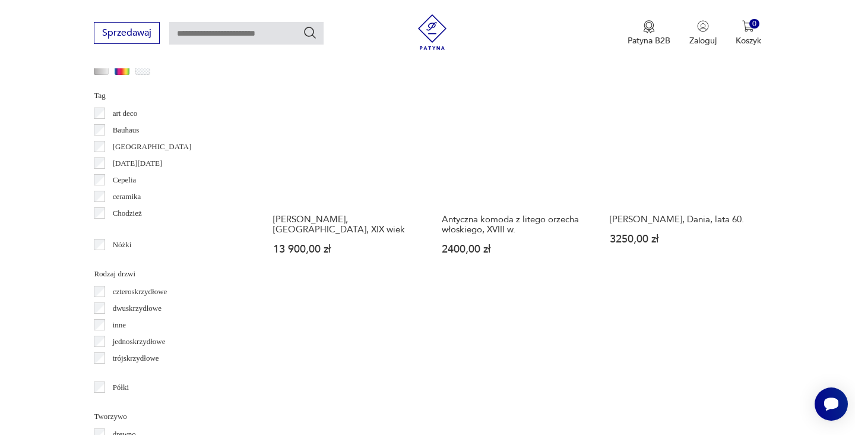
scroll to position [1267, 0]
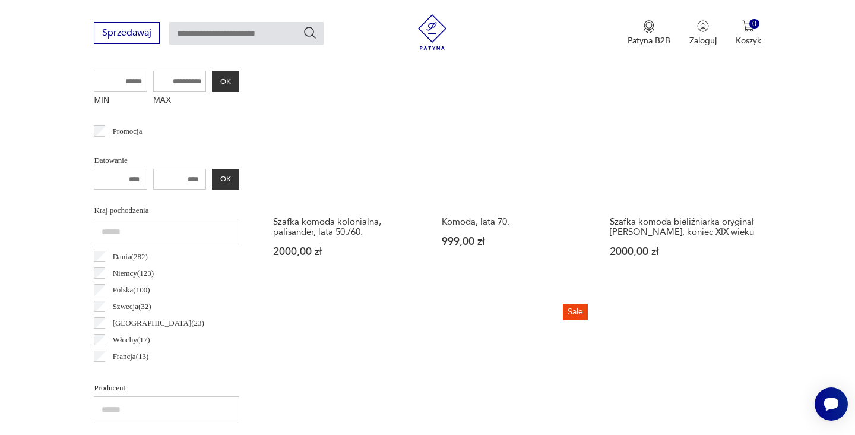
scroll to position [608, 0]
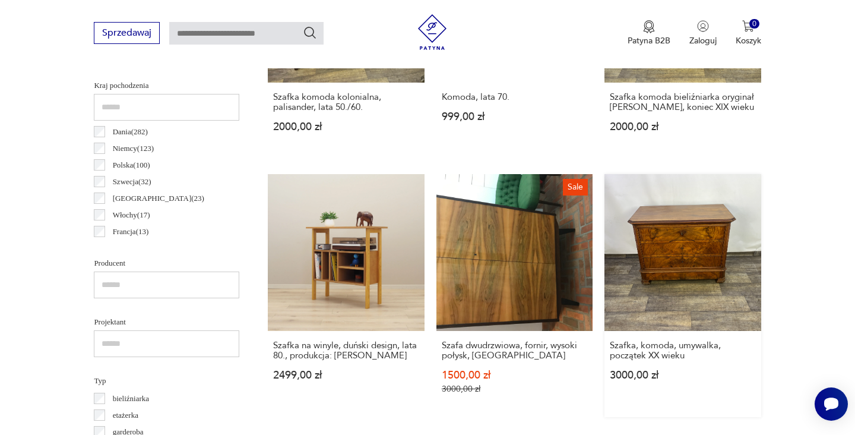
click at [604, 216] on link "Szafka, komoda, umywalka, początek XX wieku 3000,00 zł" at bounding box center [682, 295] width 156 height 242
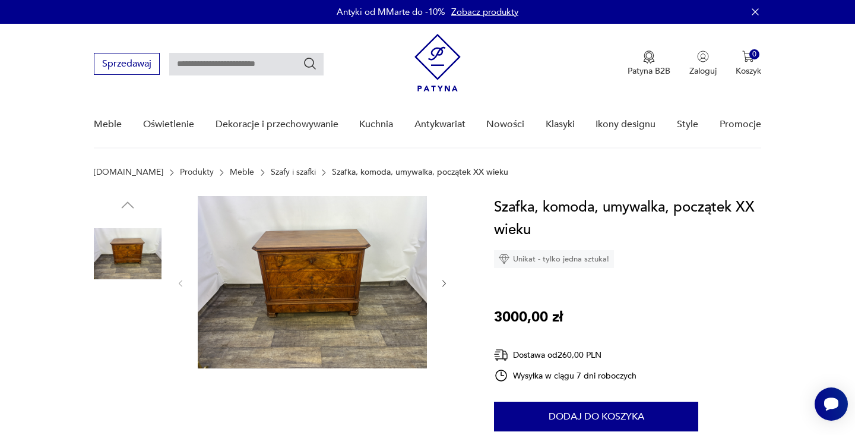
scroll to position [312, 0]
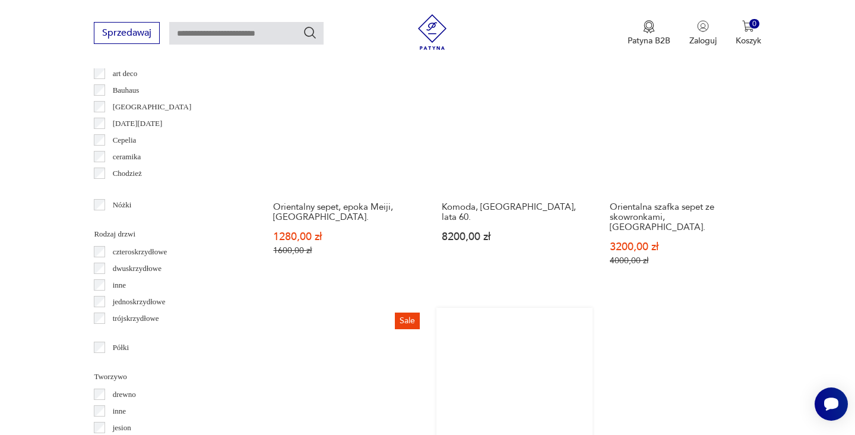
scroll to position [1294, 0]
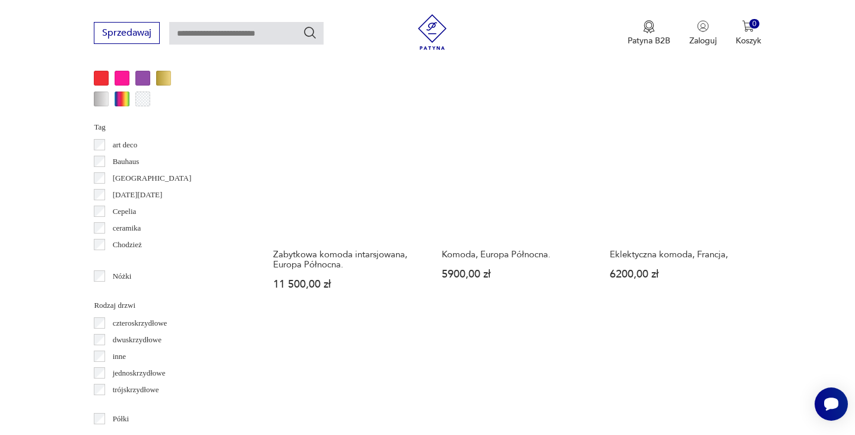
scroll to position [1258, 0]
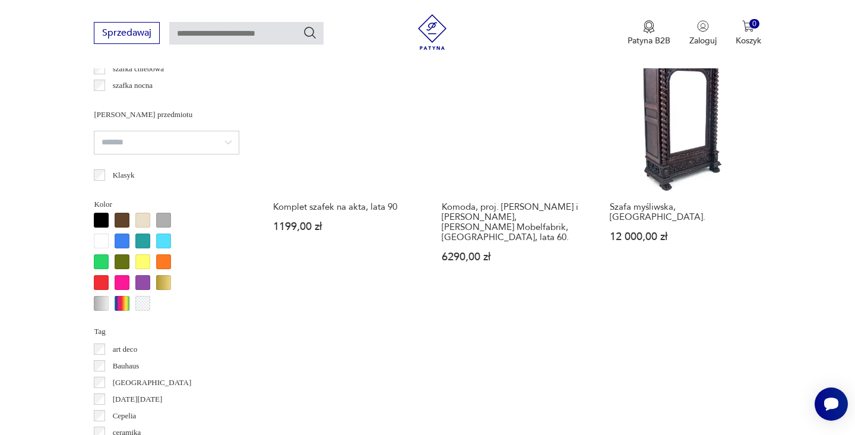
scroll to position [1075, 0]
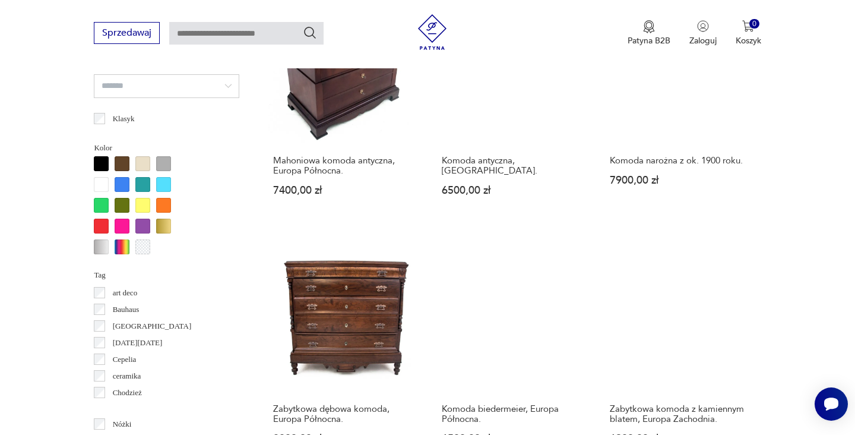
scroll to position [1083, 0]
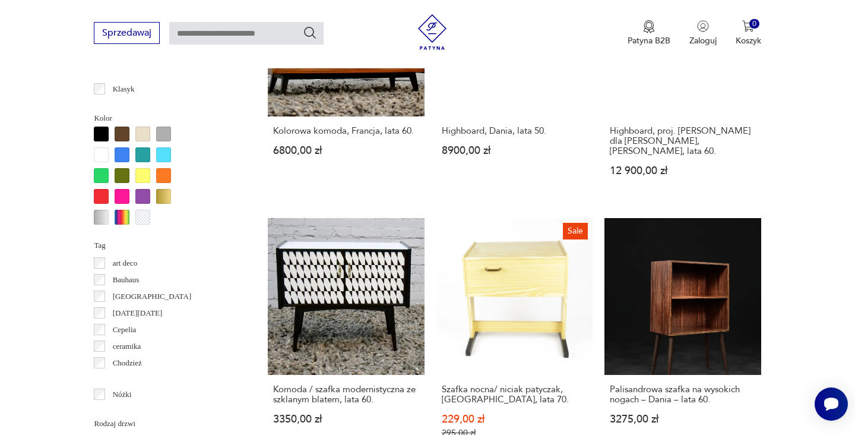
scroll to position [1255, 0]
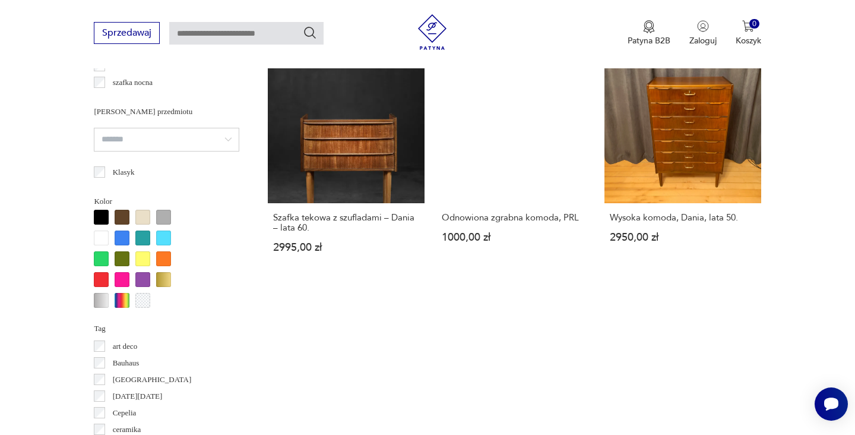
scroll to position [1054, 0]
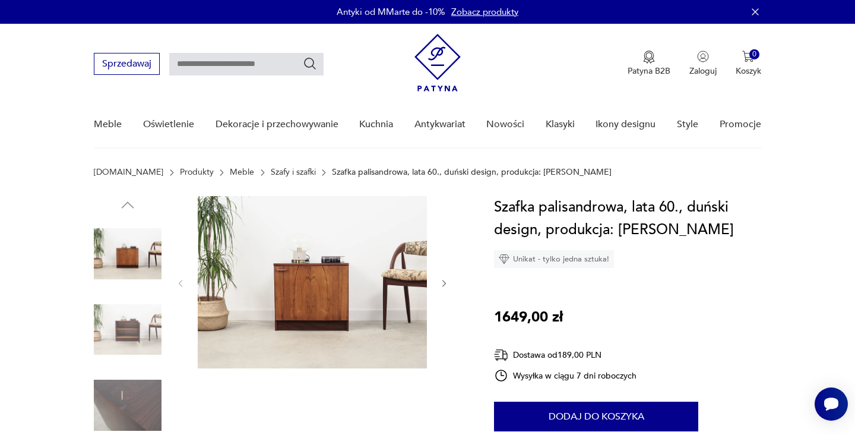
click at [140, 395] on img at bounding box center [128, 405] width 68 height 68
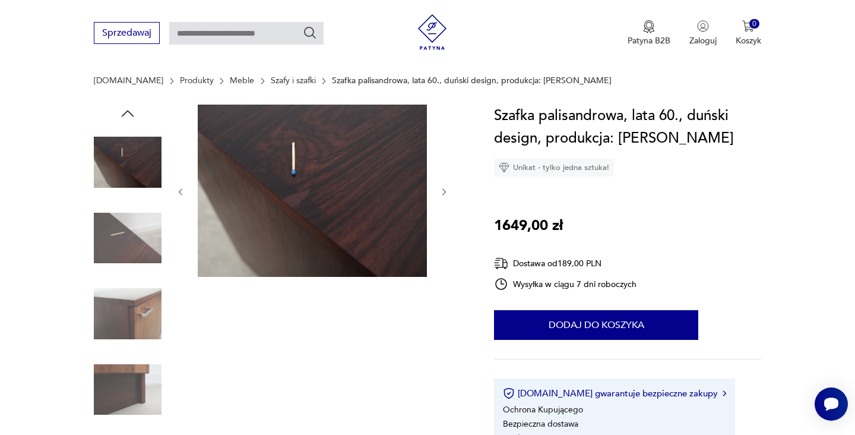
scroll to position [226, 0]
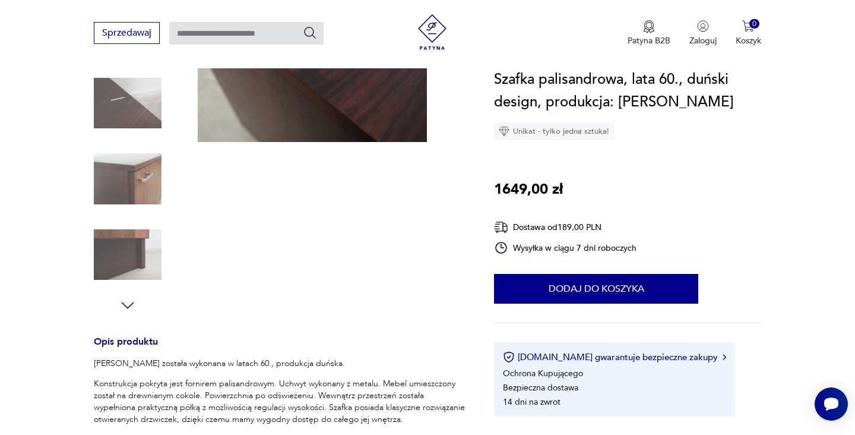
click at [144, 192] on img at bounding box center [128, 179] width 68 height 68
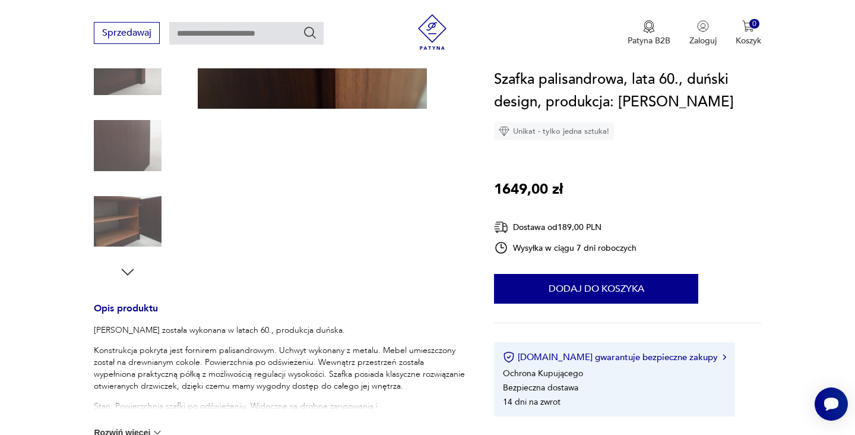
scroll to position [421, 0]
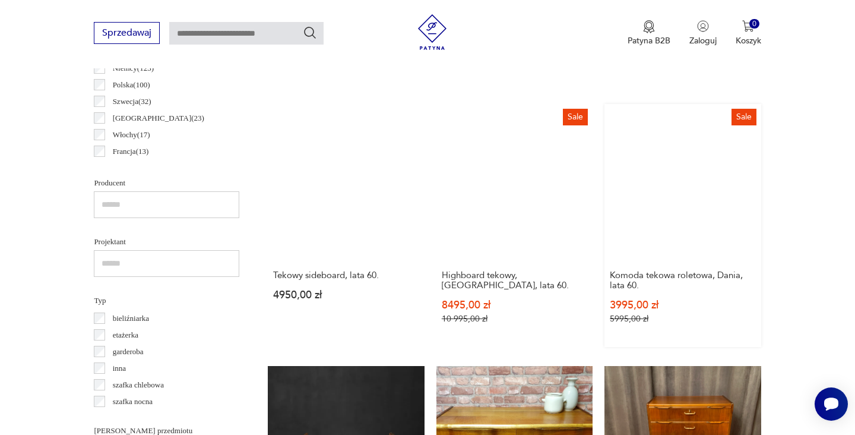
scroll to position [1064, 0]
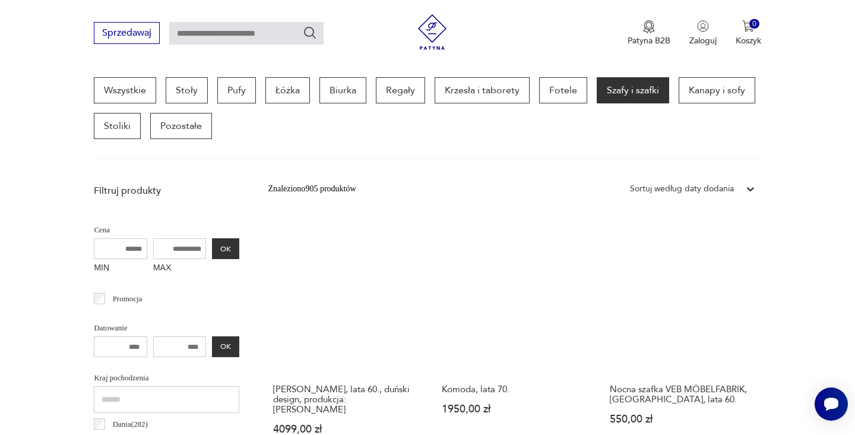
scroll to position [457, 0]
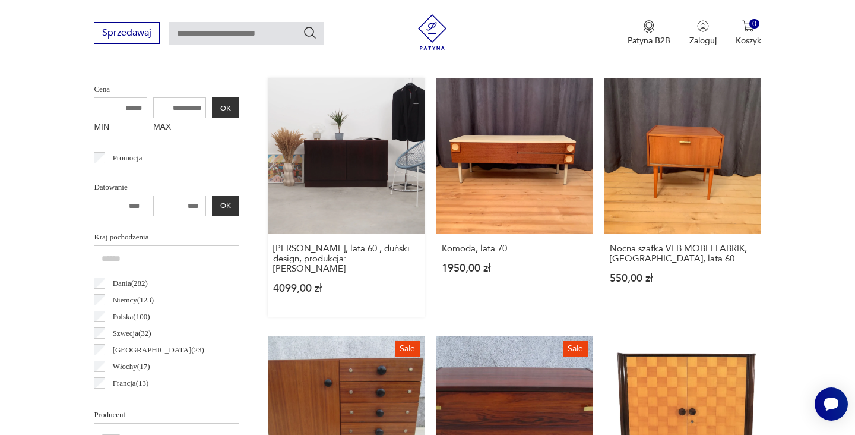
click at [308, 131] on link "[PERSON_NAME], lata 60., duński design, produkcja: [PERSON_NAME] 4099,00 zł" at bounding box center [346, 197] width 156 height 239
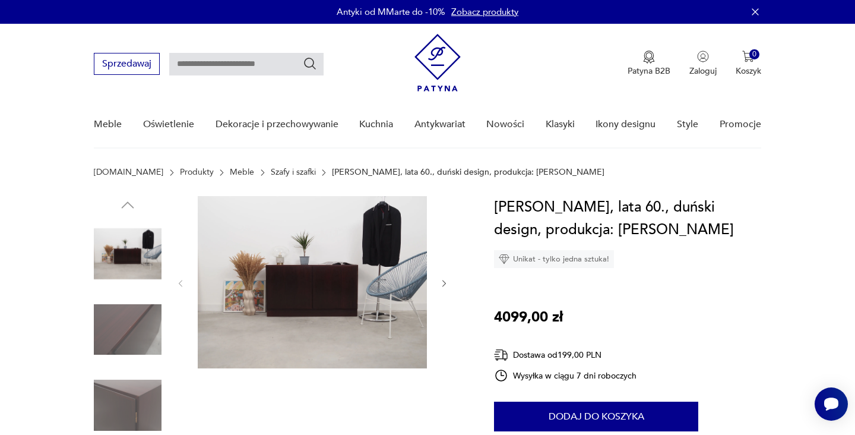
click at [145, 387] on img at bounding box center [128, 405] width 68 height 68
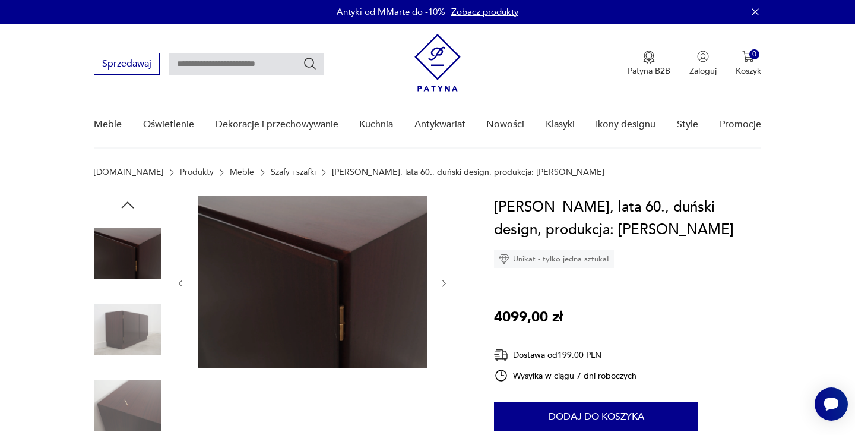
click at [134, 342] on img at bounding box center [128, 330] width 68 height 68
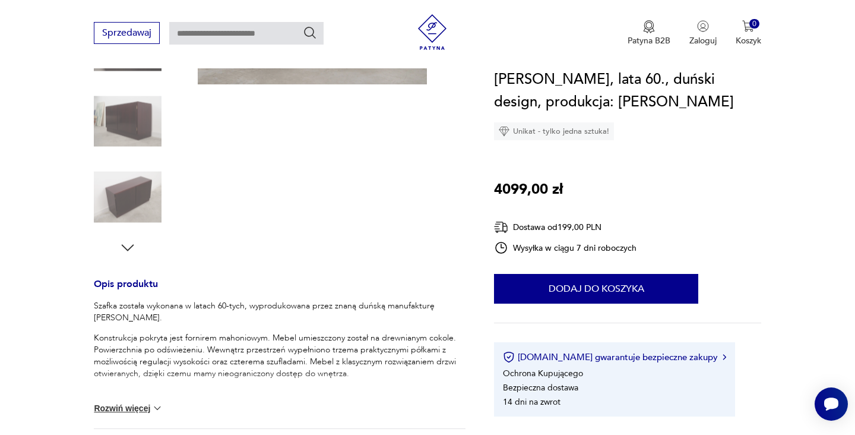
scroll to position [327, 0]
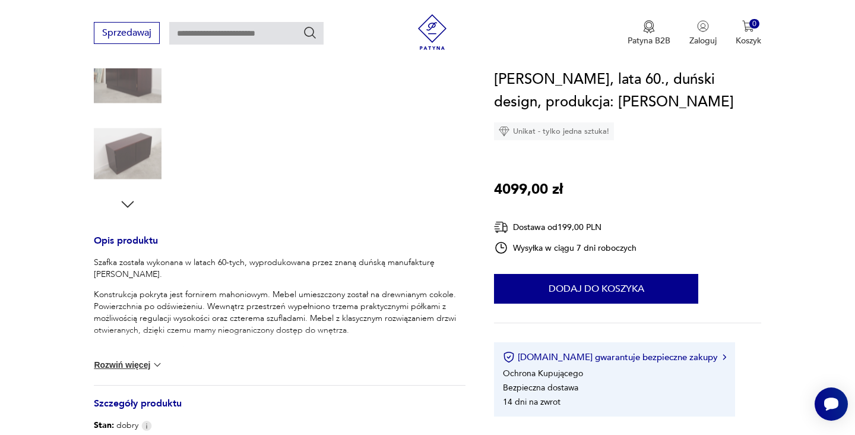
click at [154, 364] on img at bounding box center [157, 365] width 12 height 12
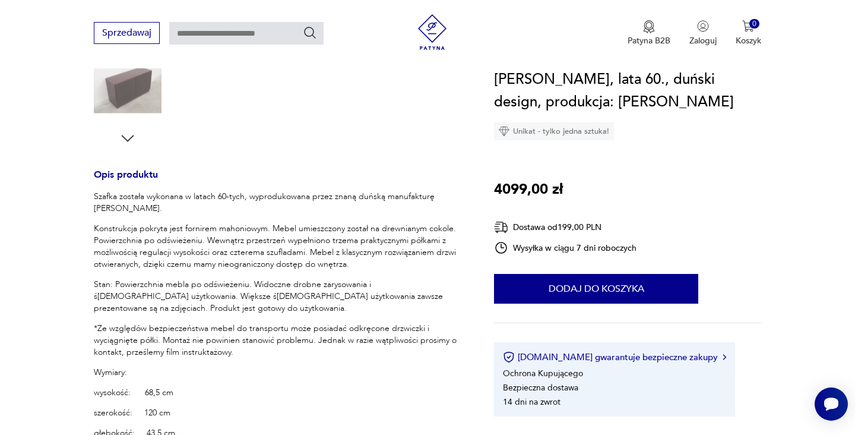
scroll to position [455, 0]
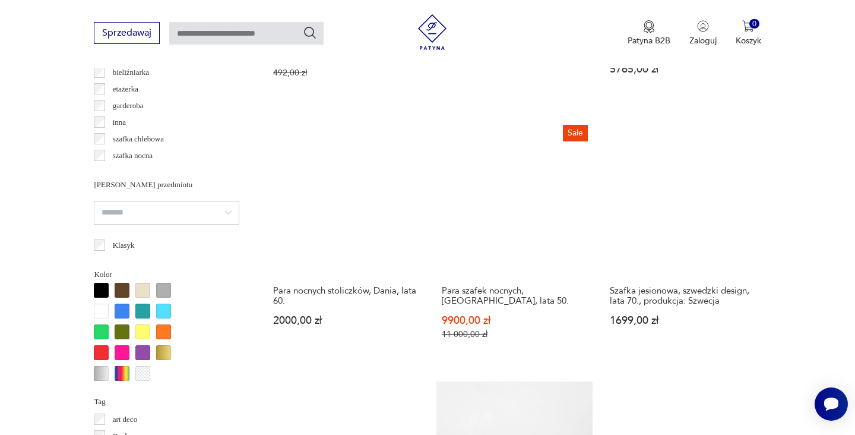
scroll to position [1194, 0]
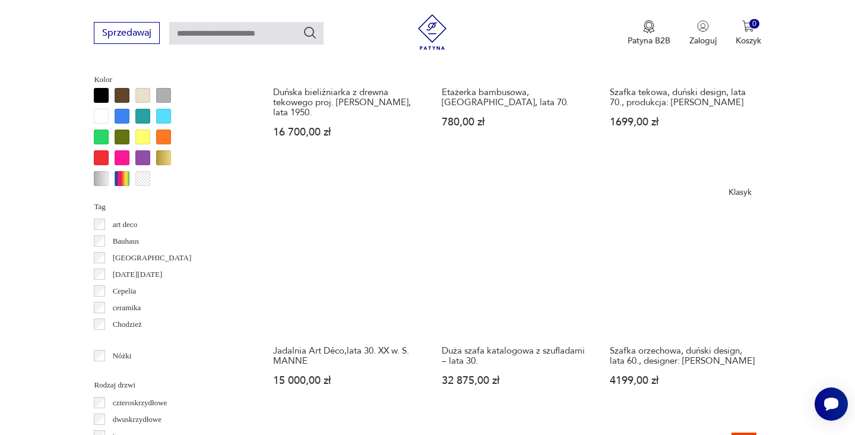
scroll to position [1191, 0]
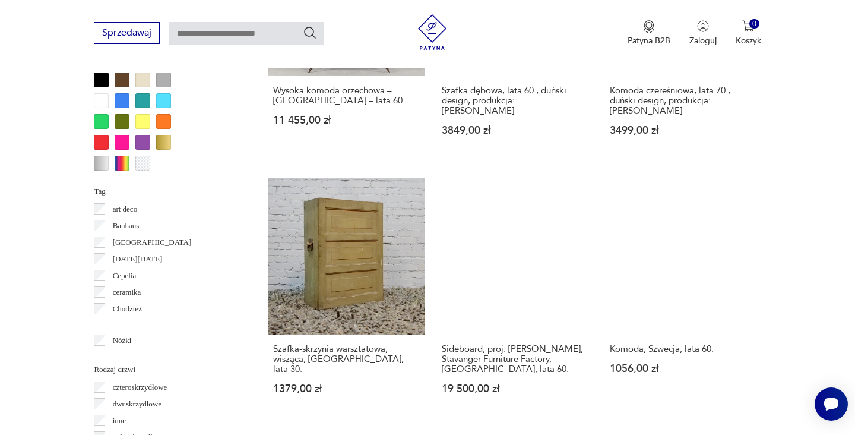
scroll to position [1189, 0]
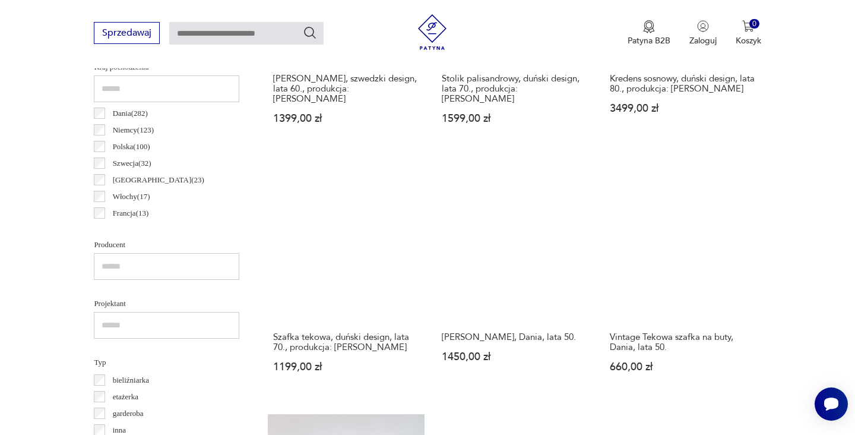
scroll to position [651, 0]
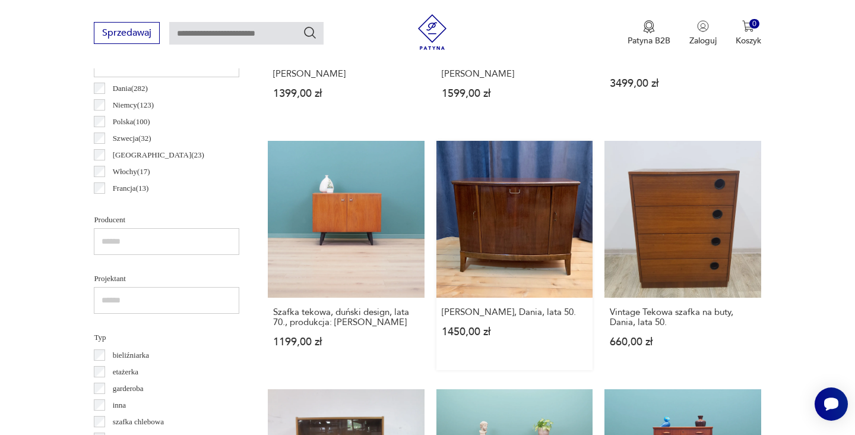
click at [436, 173] on link "[PERSON_NAME], Dania, lata 50. 1450,00 zł" at bounding box center [514, 255] width 156 height 229
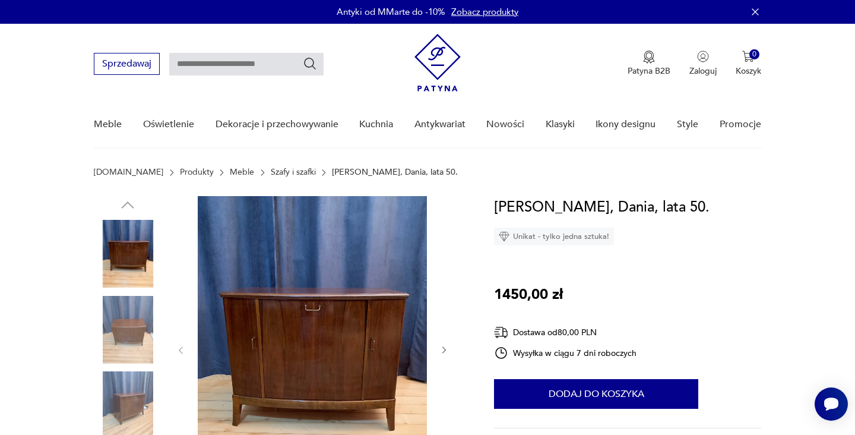
click at [118, 405] on img at bounding box center [128, 405] width 68 height 68
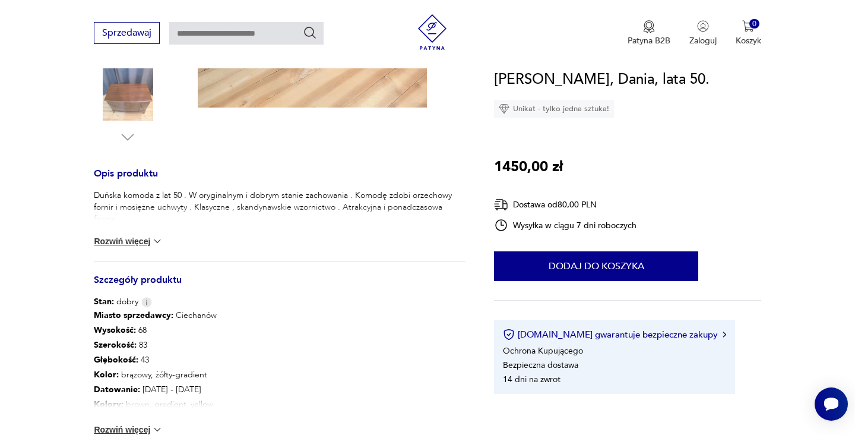
scroll to position [438, 0]
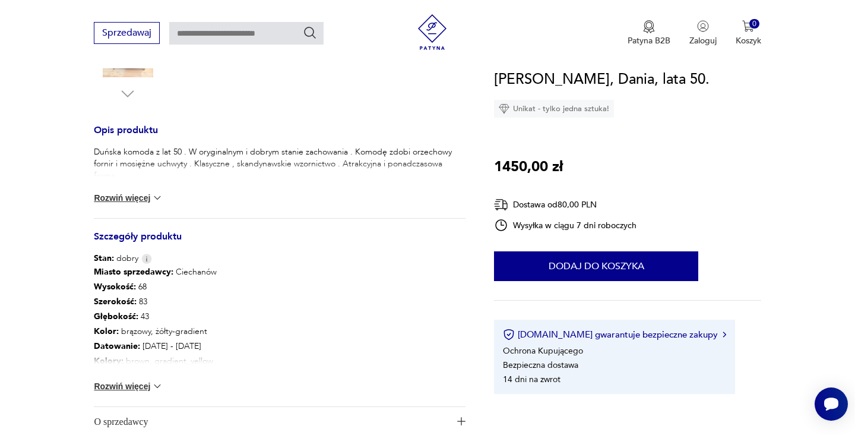
click at [138, 386] on button "Rozwiń więcej" at bounding box center [128, 386] width 69 height 12
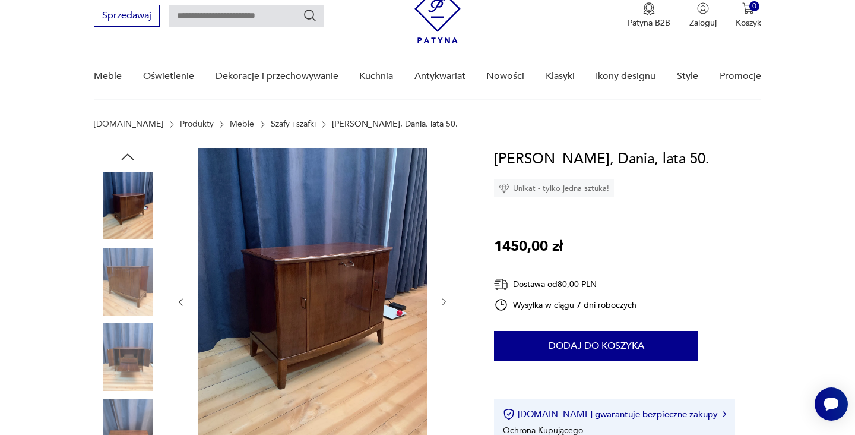
scroll to position [47, 0]
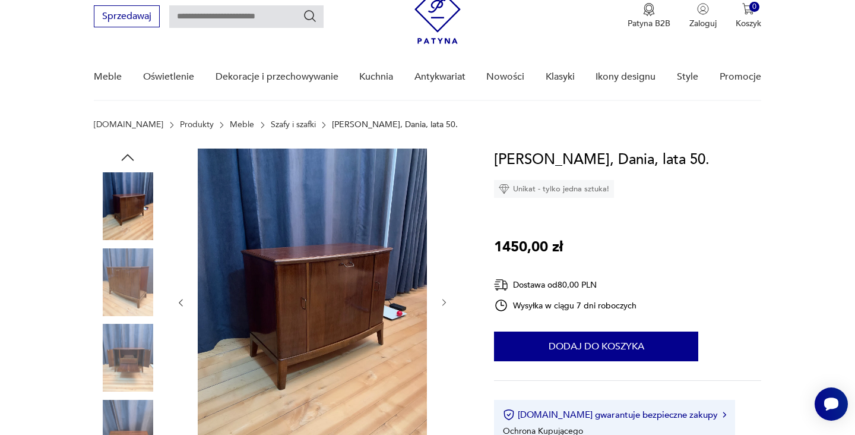
click at [130, 298] on img at bounding box center [128, 282] width 68 height 68
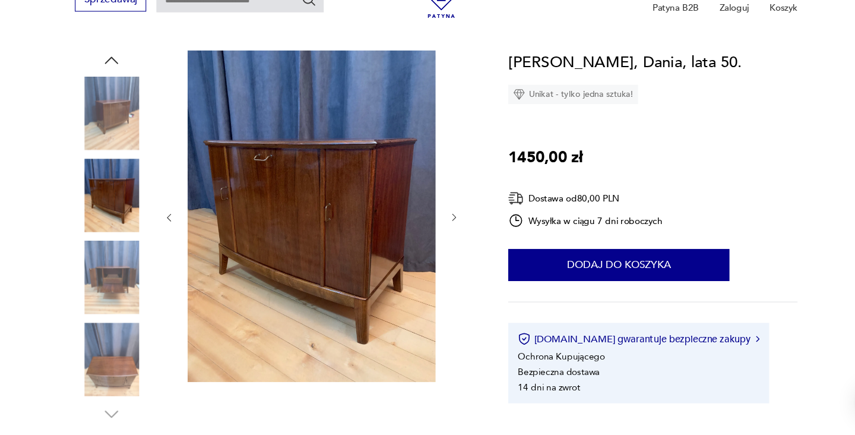
scroll to position [123, 0]
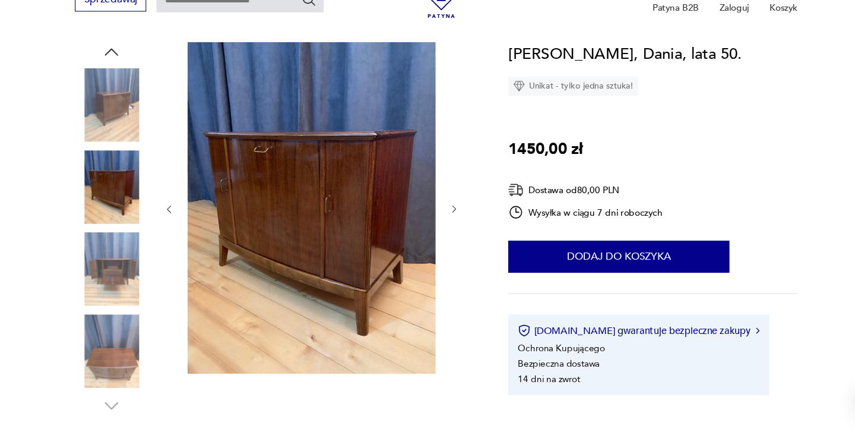
click at [119, 345] on img at bounding box center [128, 358] width 68 height 68
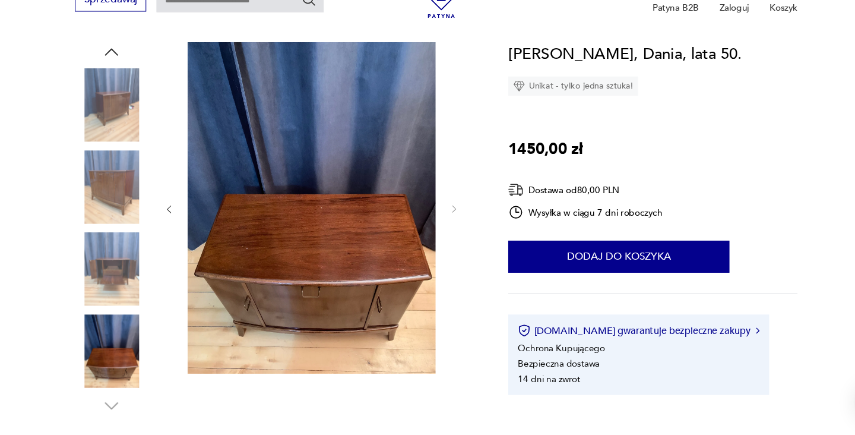
click at [112, 172] on img at bounding box center [128, 206] width 68 height 68
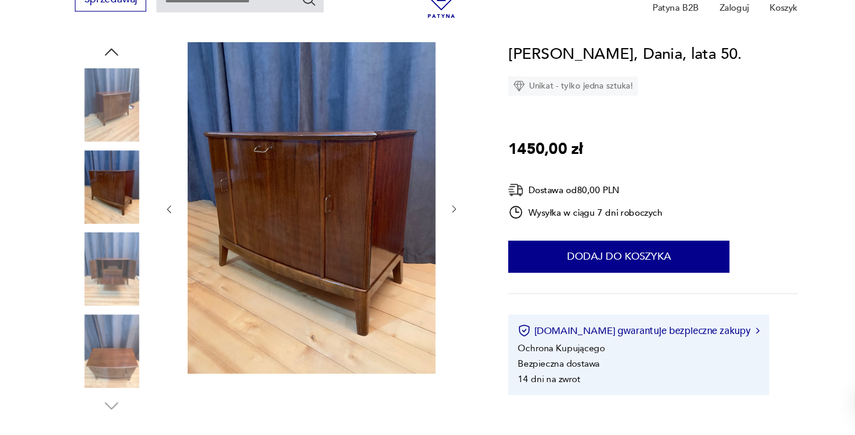
click at [110, 248] on img at bounding box center [128, 282] width 68 height 68
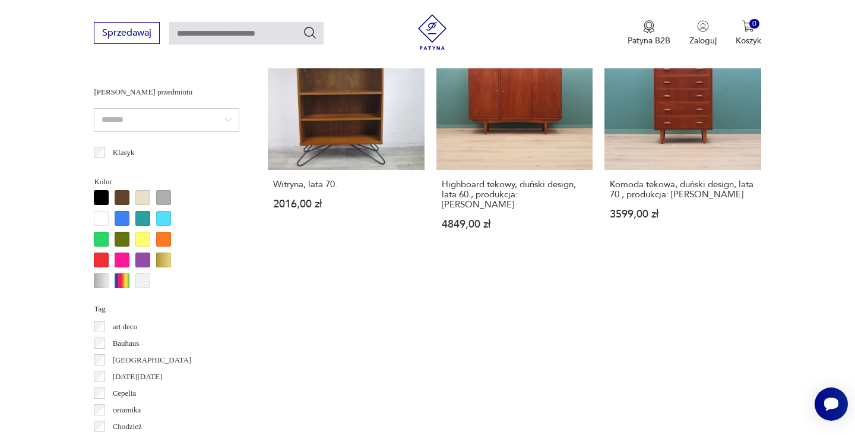
scroll to position [1060, 0]
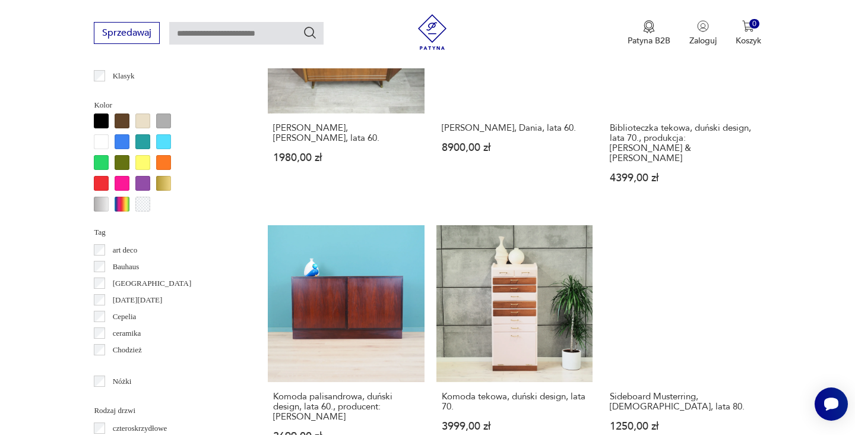
scroll to position [1118, 0]
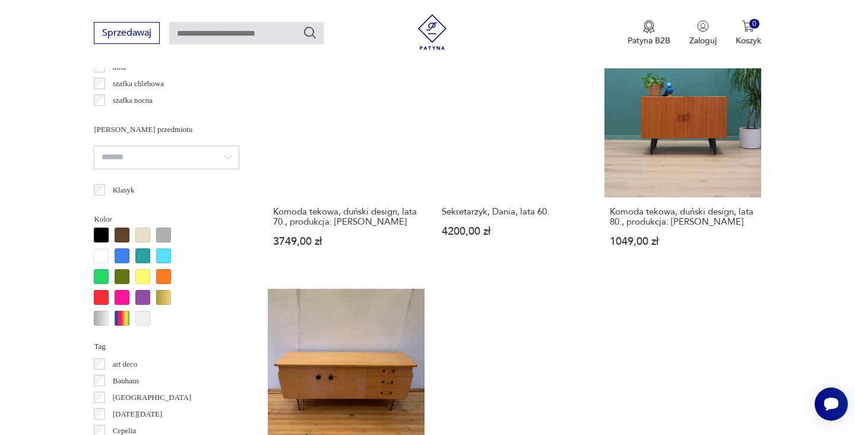
scroll to position [915, 0]
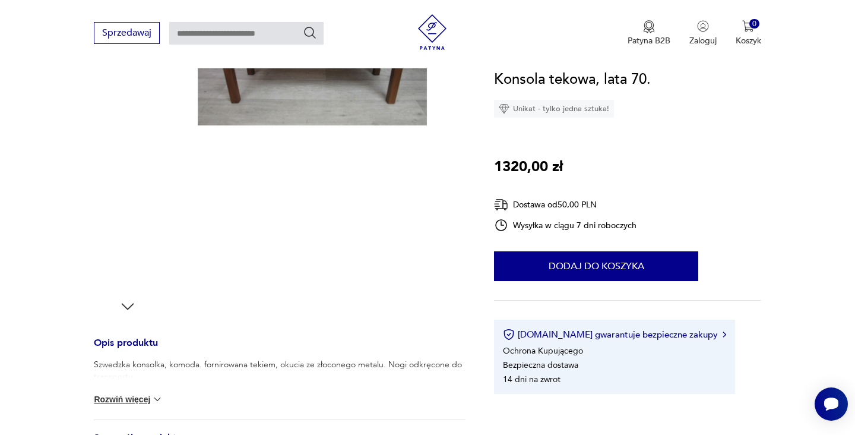
scroll to position [513, 0]
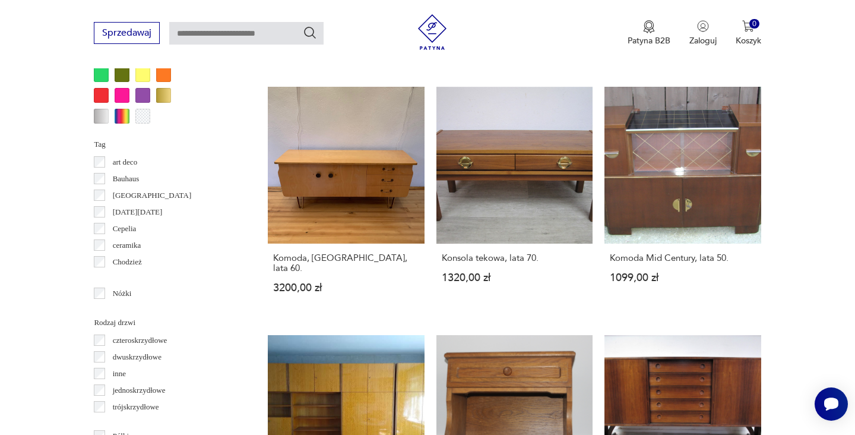
scroll to position [1199, 0]
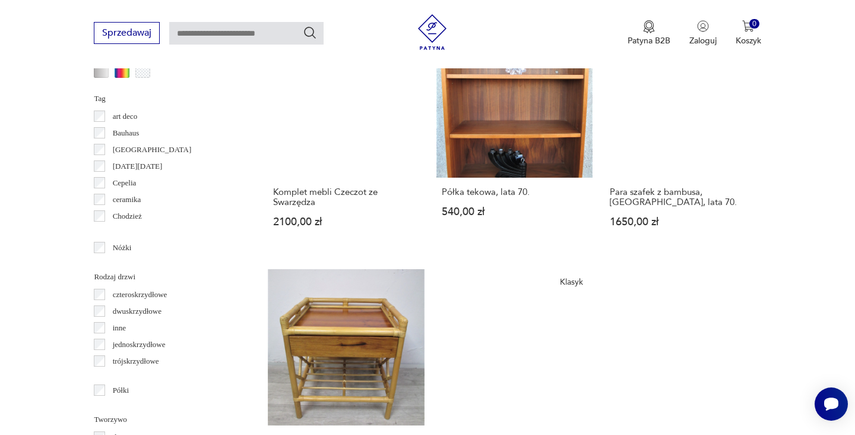
scroll to position [1264, 0]
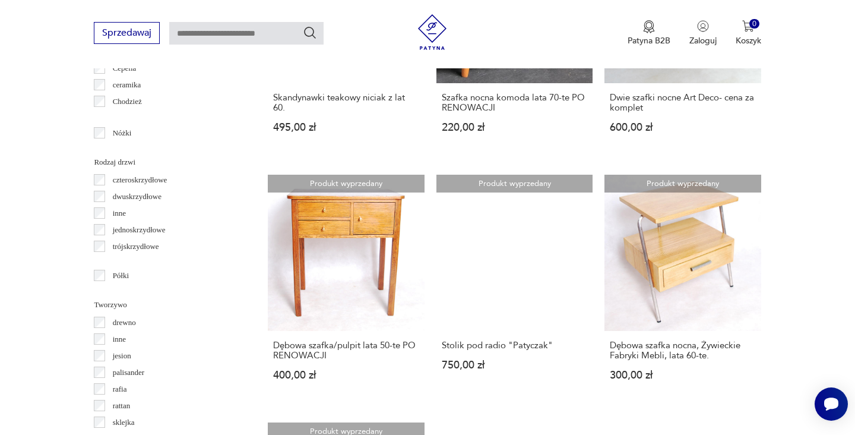
scroll to position [1371, 0]
